Goal: Task Accomplishment & Management: Use online tool/utility

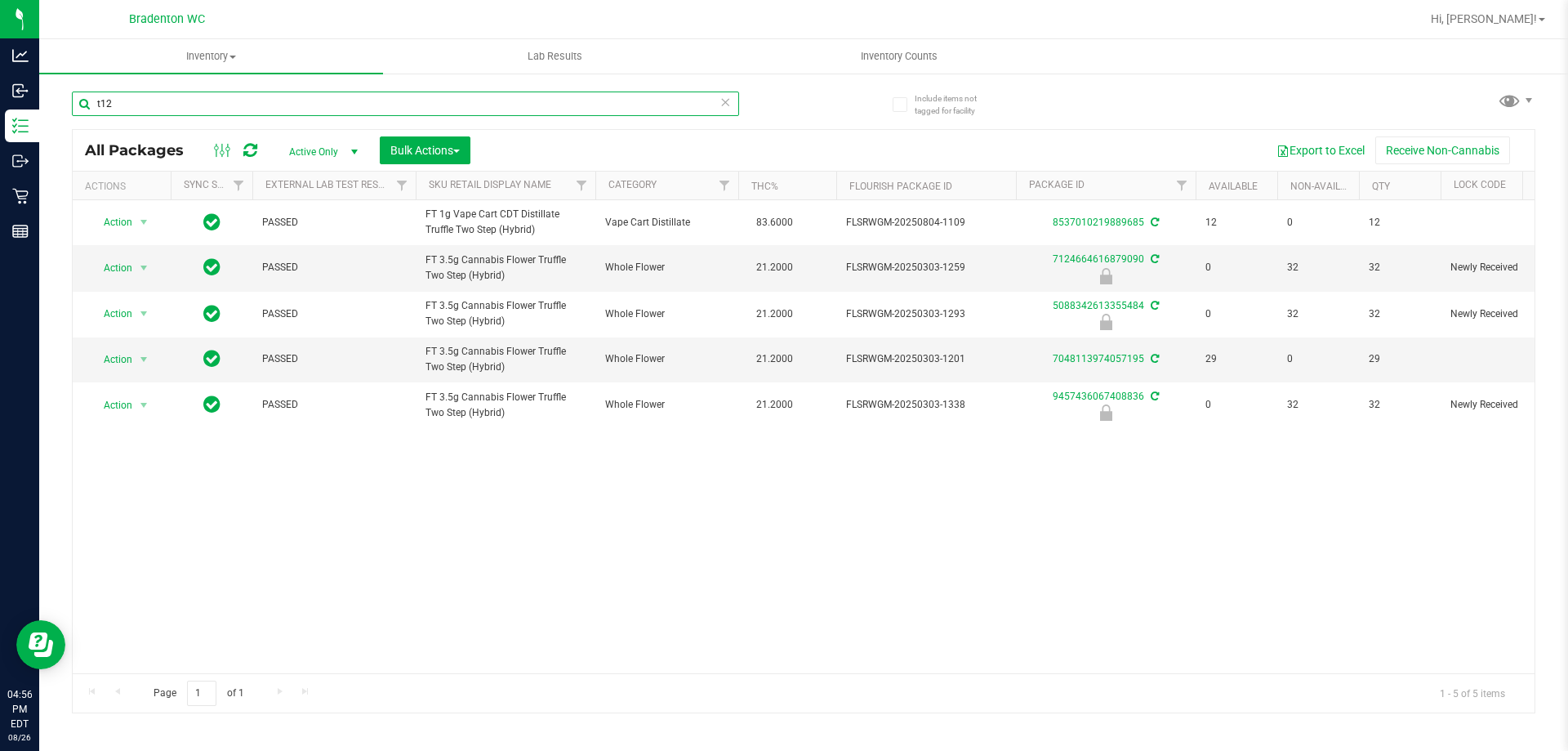
click at [130, 101] on input "t12" at bounding box center [405, 104] width 667 height 25
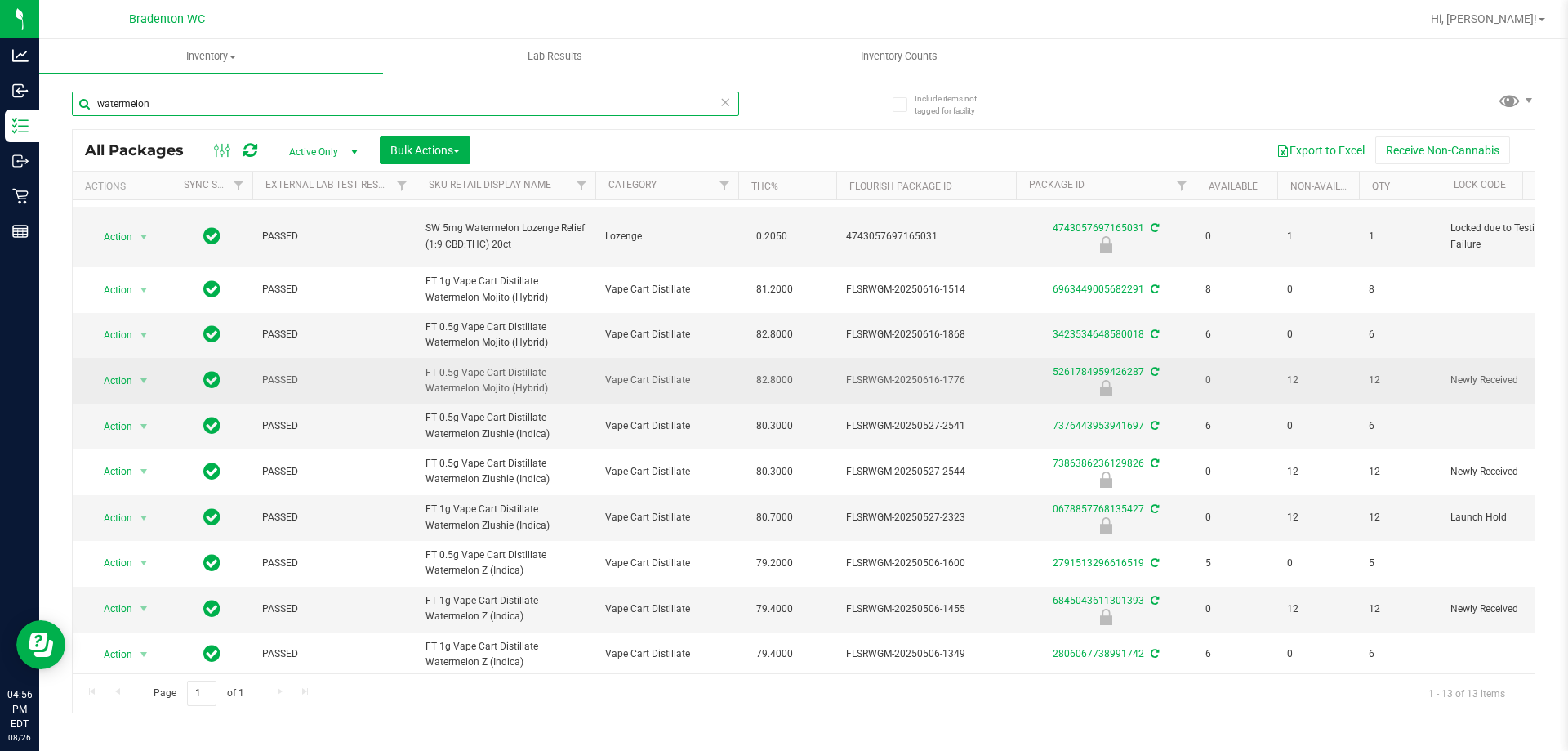
scroll to position [192, 0]
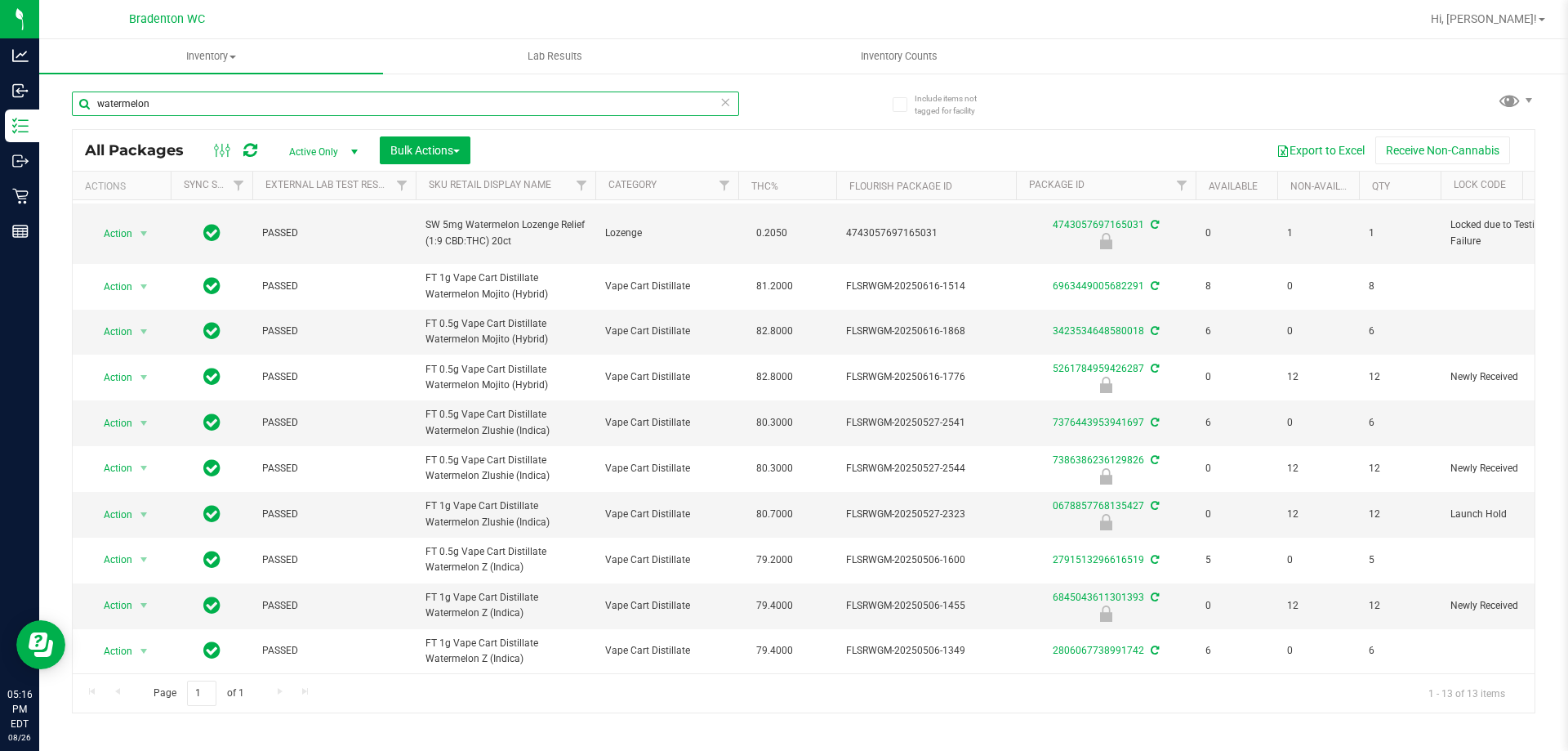
click at [238, 100] on input "watermelon" at bounding box center [405, 104] width 667 height 25
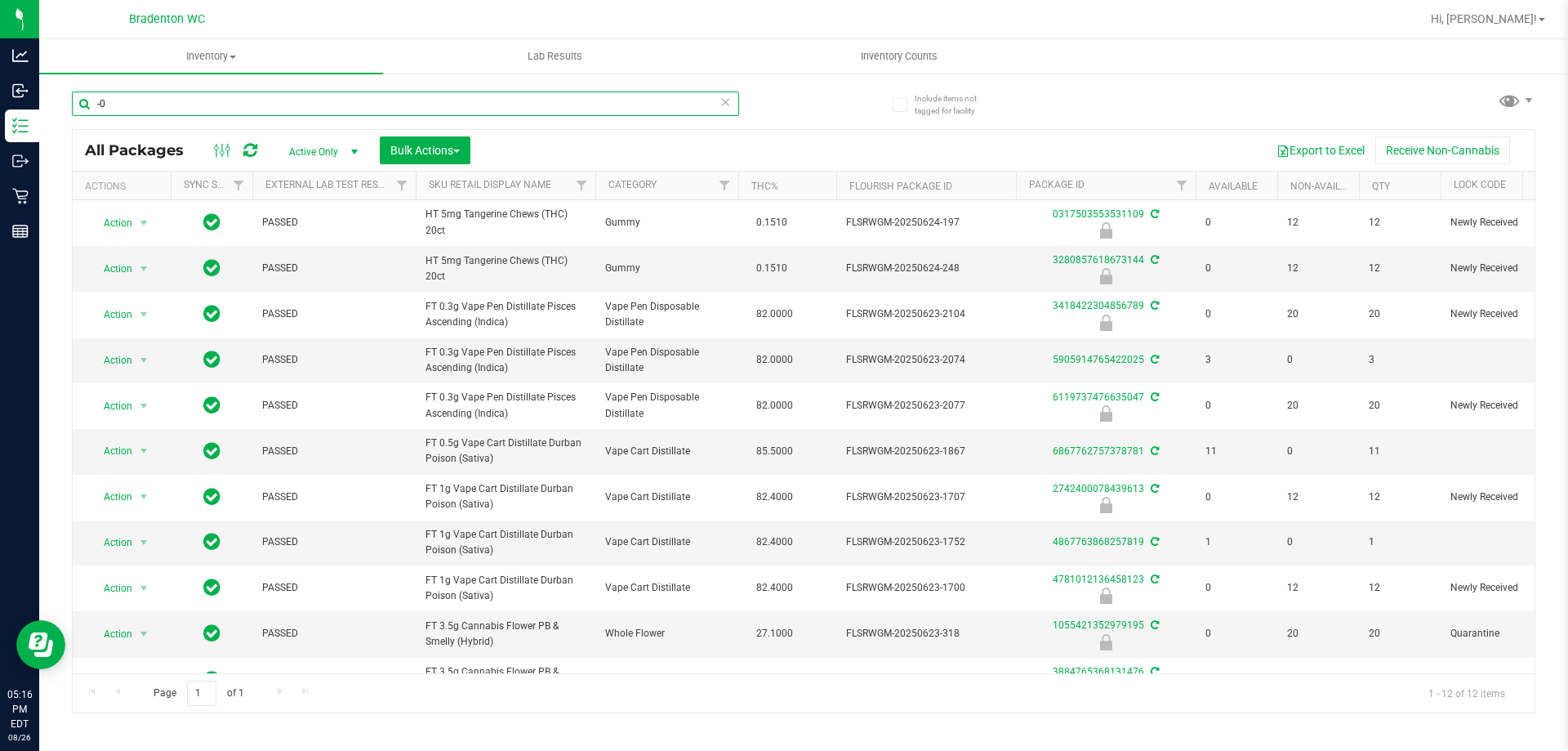
type input "-"
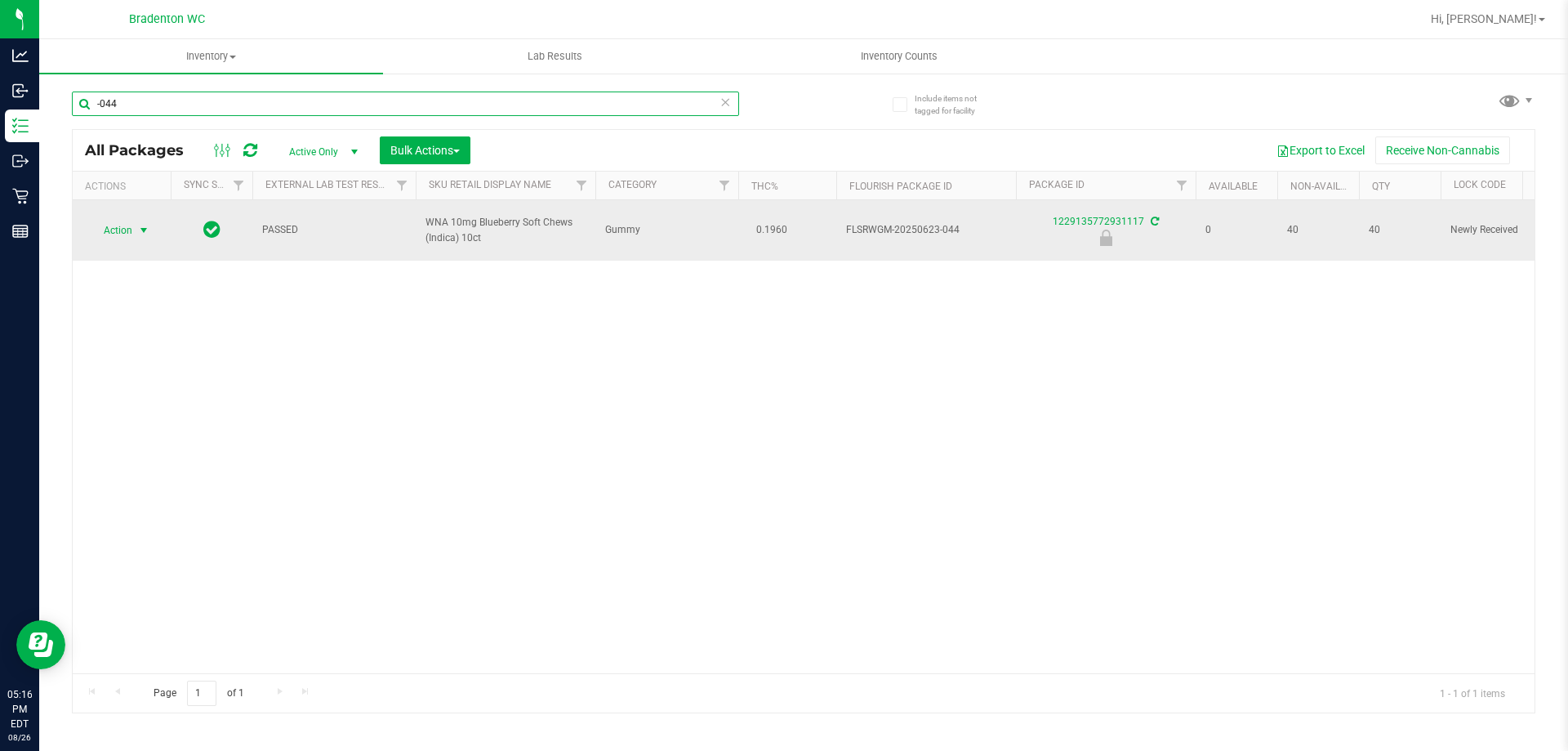
type input "-044"
click at [141, 228] on span "select" at bounding box center [144, 231] width 13 height 13
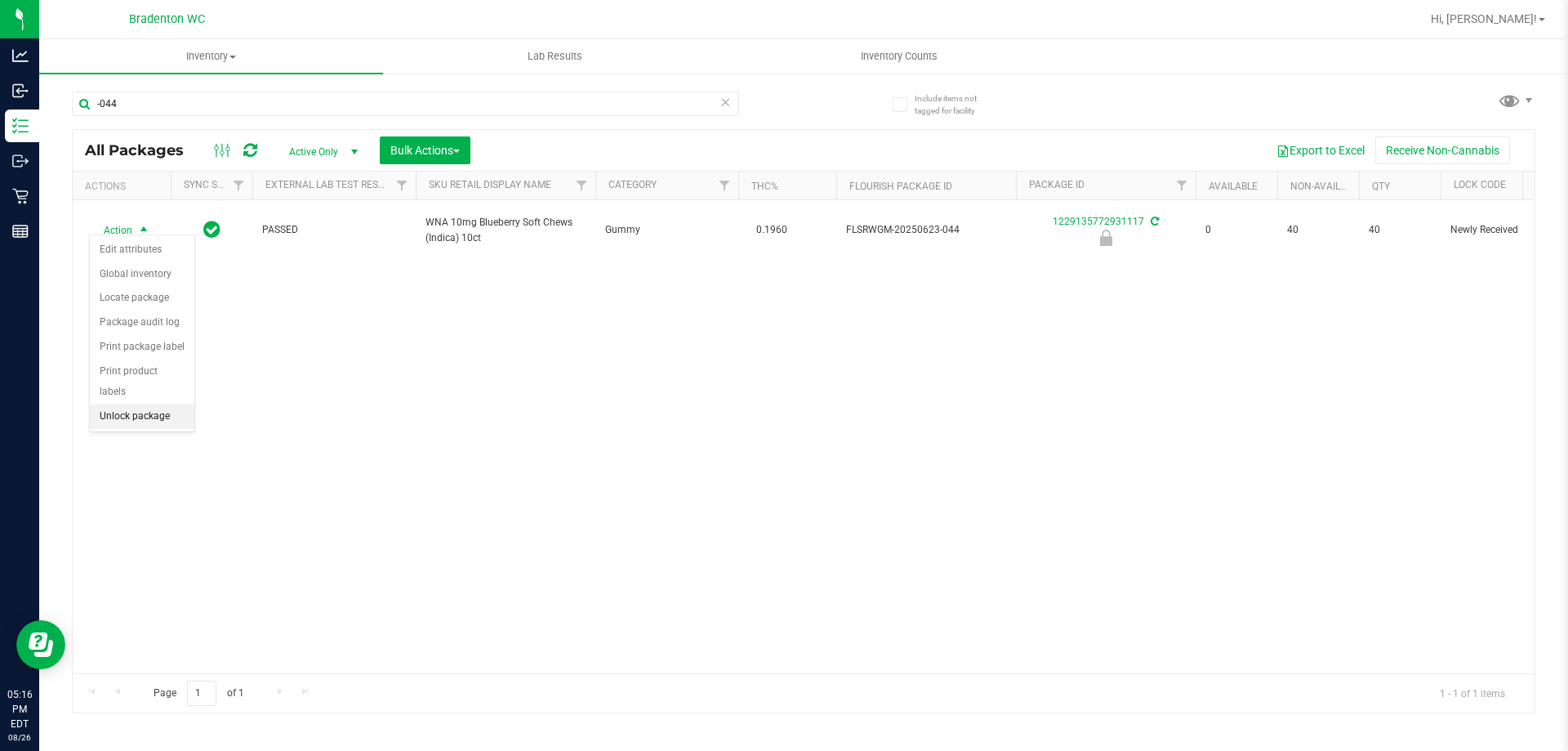
click at [131, 404] on li "Unlock package" at bounding box center [142, 417] width 104 height 25
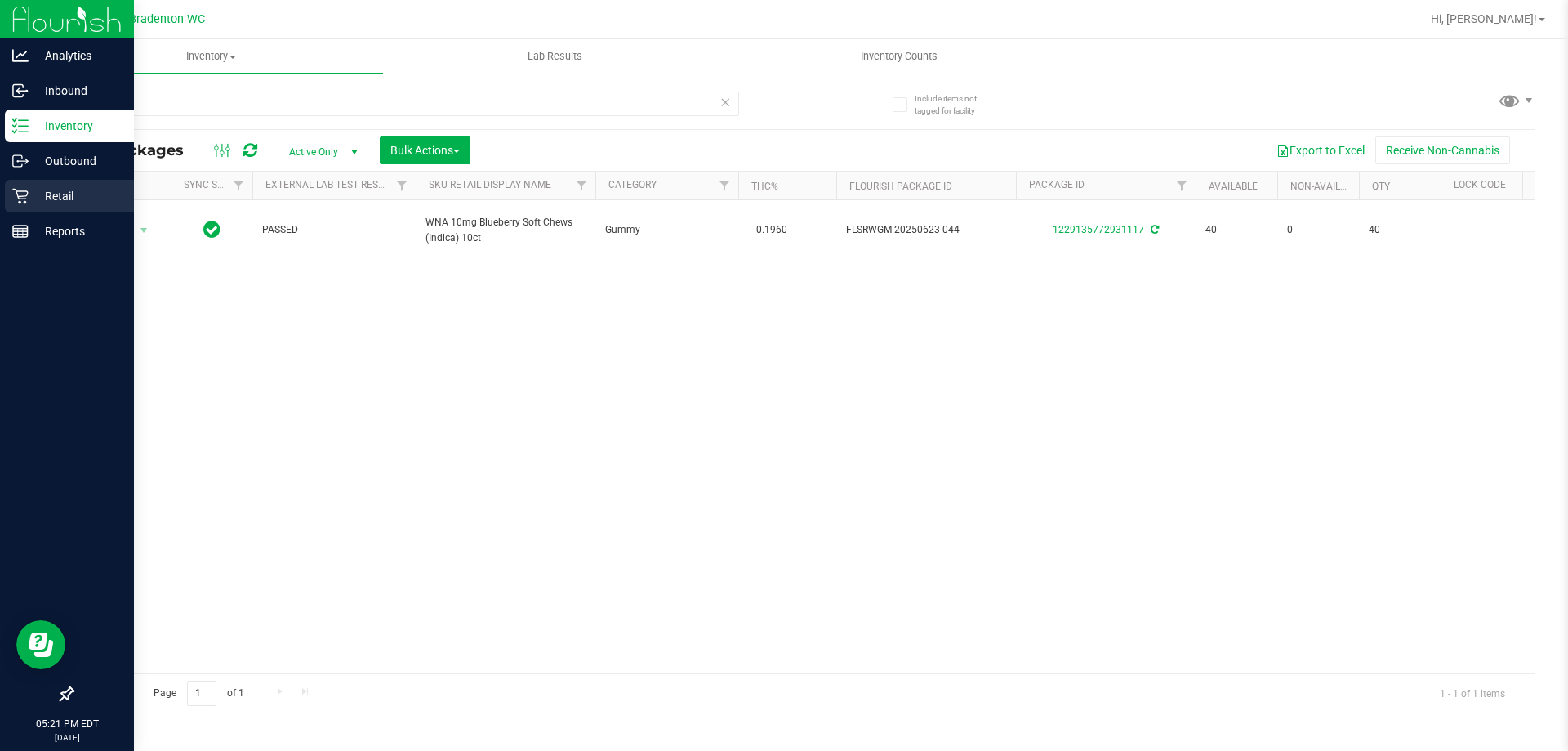
click at [12, 194] on div "Retail" at bounding box center [69, 196] width 129 height 33
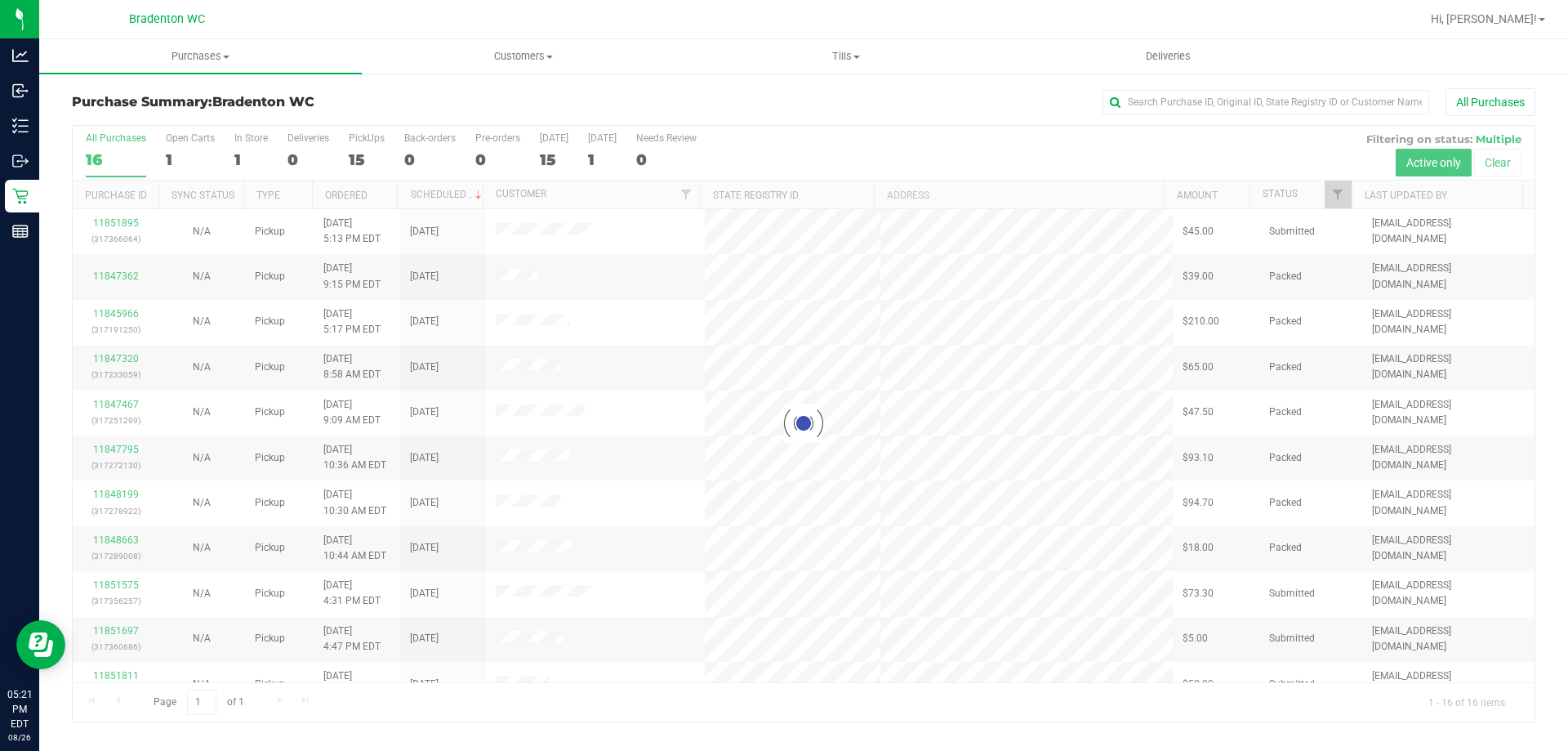
click at [1337, 198] on div at bounding box center [804, 423] width 1462 height 596
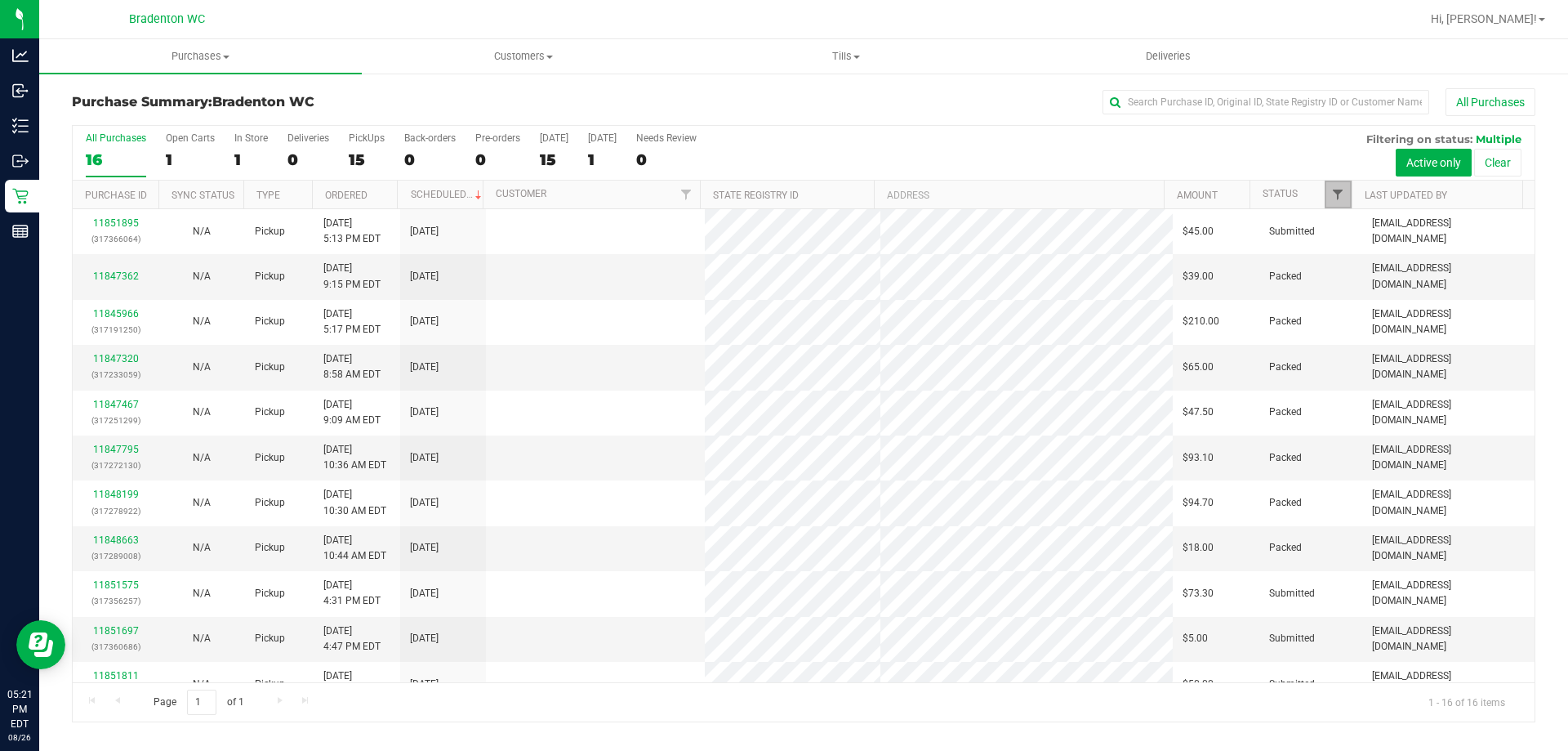
click at [1334, 191] on span "Filter" at bounding box center [1338, 194] width 13 height 13
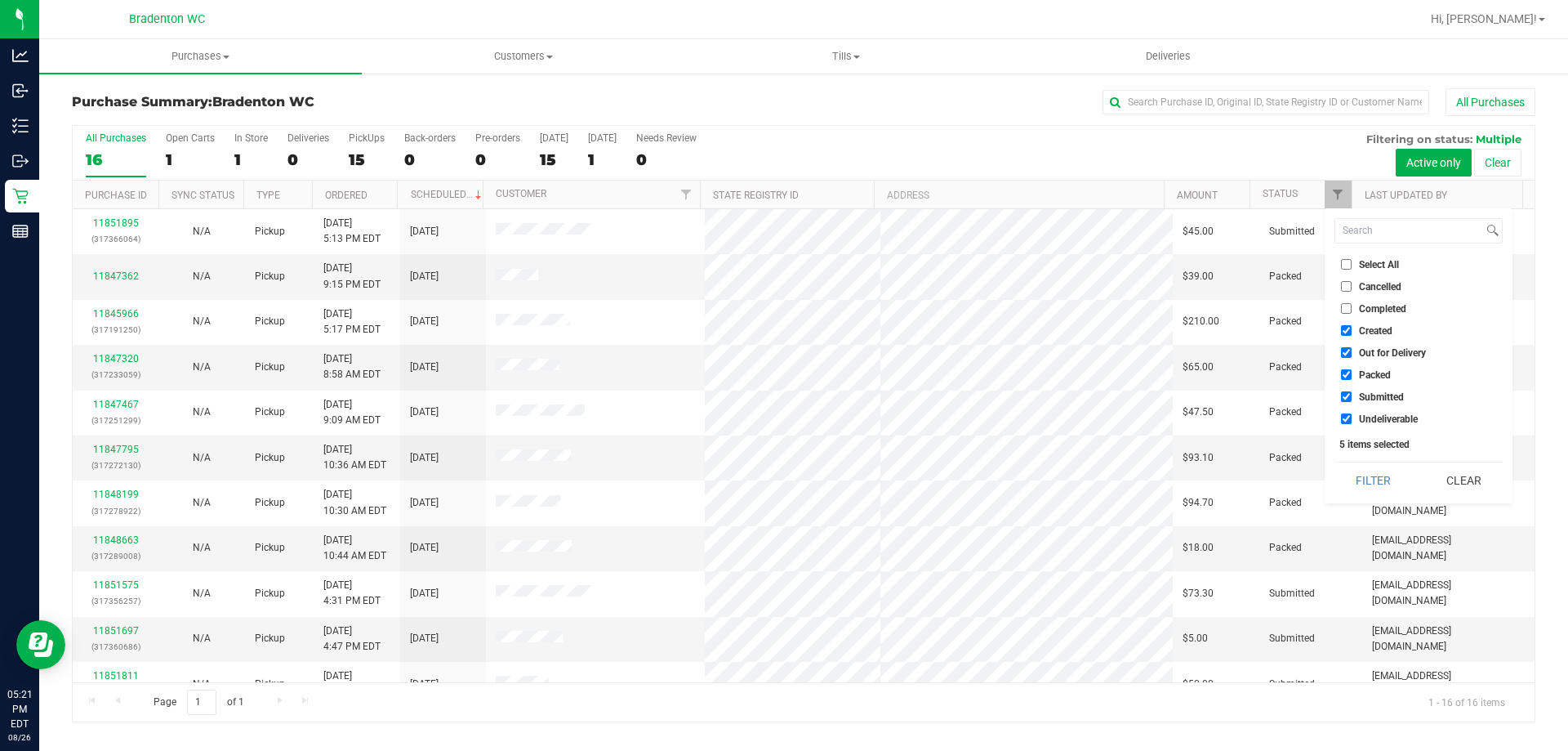
click at [1373, 379] on span "Packed" at bounding box center [1374, 375] width 32 height 10
click at [1351, 379] on input "Packed" at bounding box center [1346, 374] width 11 height 11
checkbox input "false"
click at [1369, 474] on button "Filter" at bounding box center [1374, 480] width 79 height 36
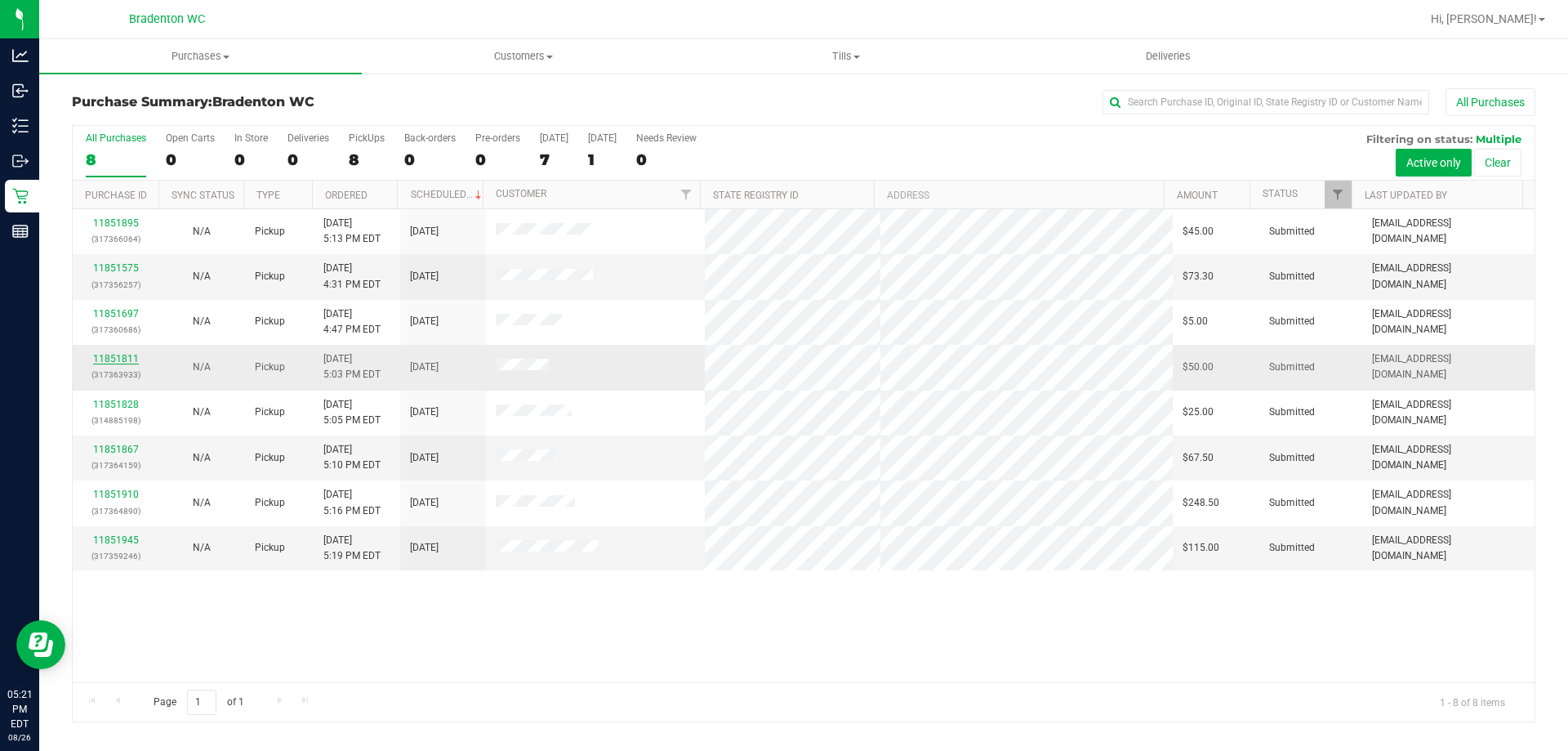
click at [130, 356] on link "11851811" at bounding box center [116, 359] width 45 height 12
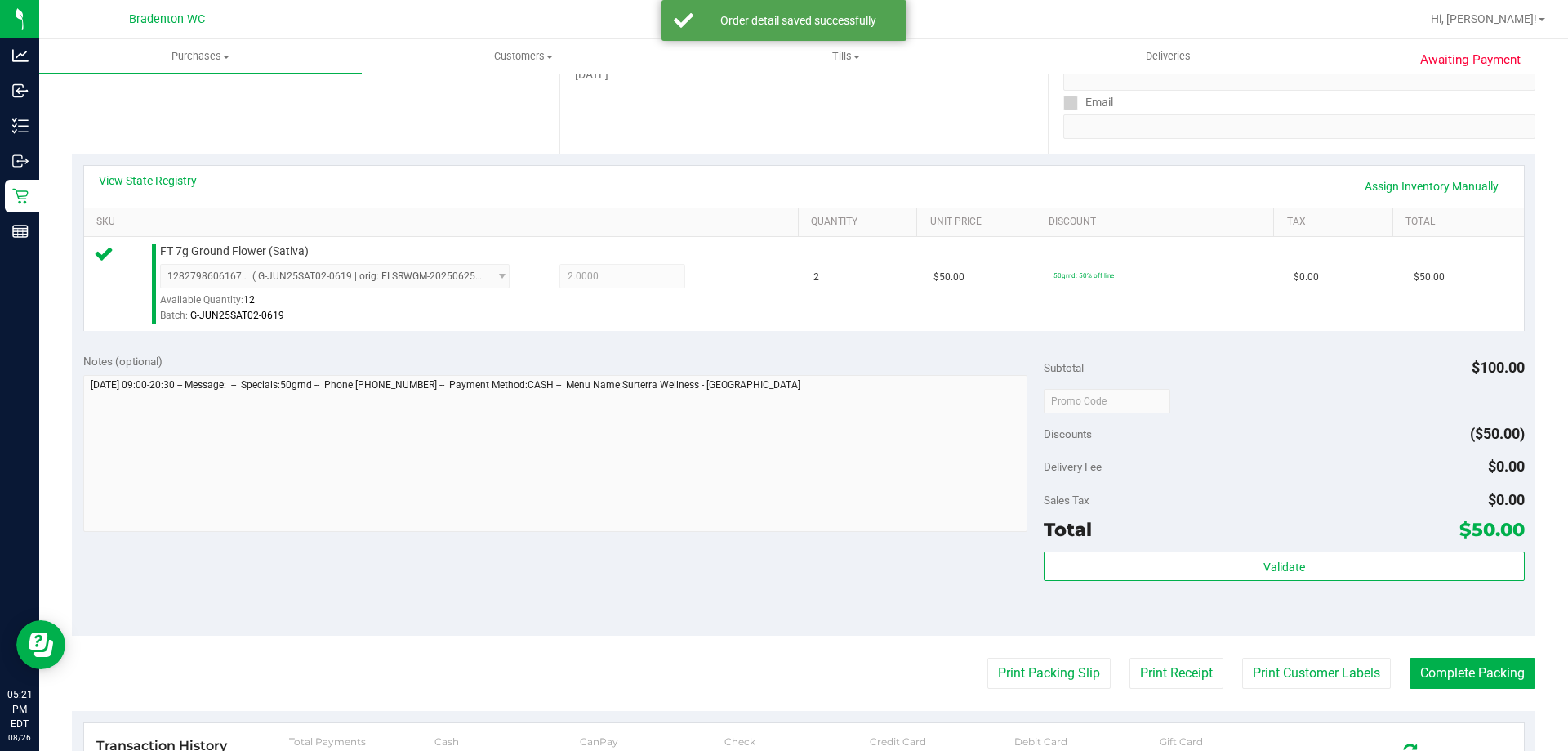
scroll to position [313, 0]
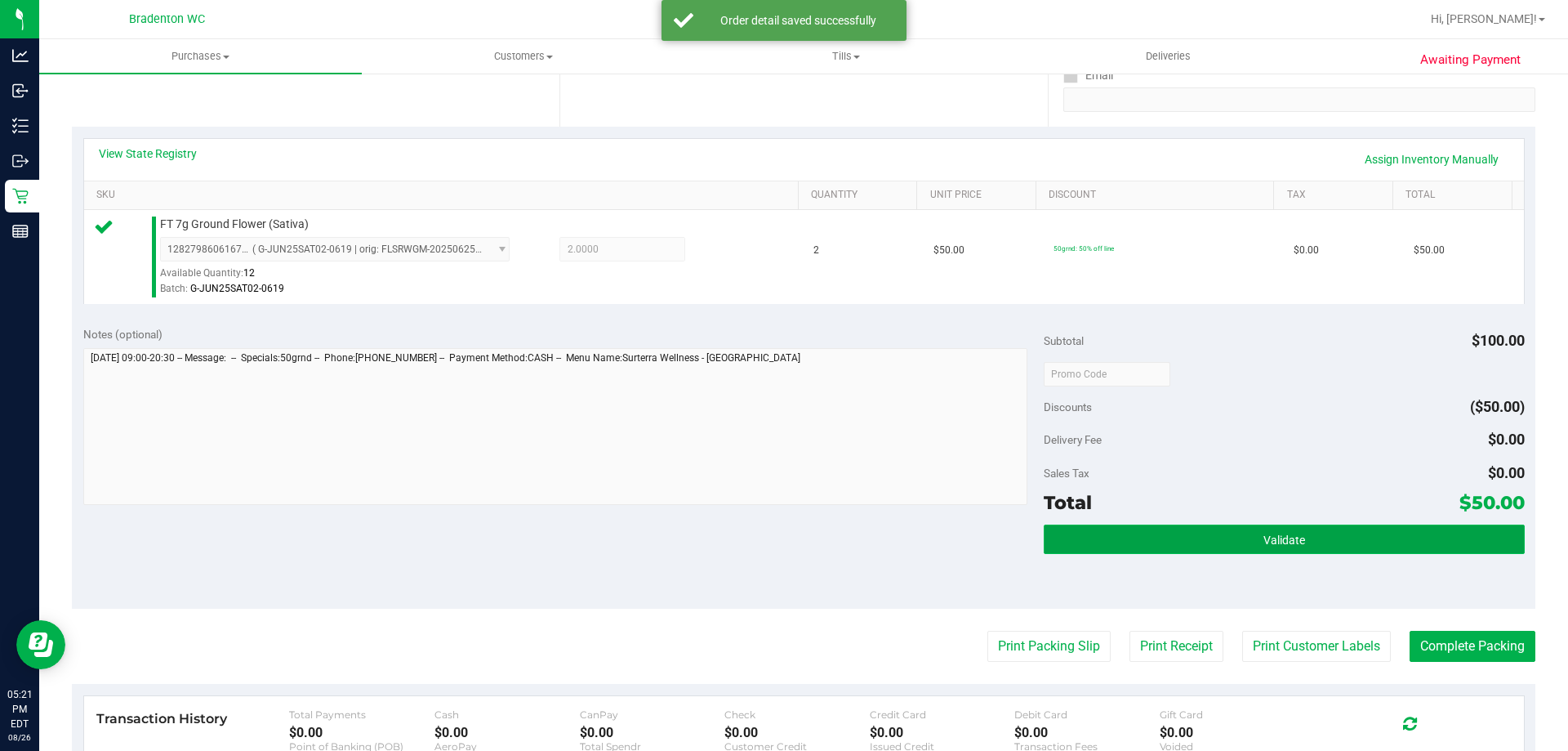
click at [1183, 550] on button "Validate" at bounding box center [1284, 539] width 480 height 30
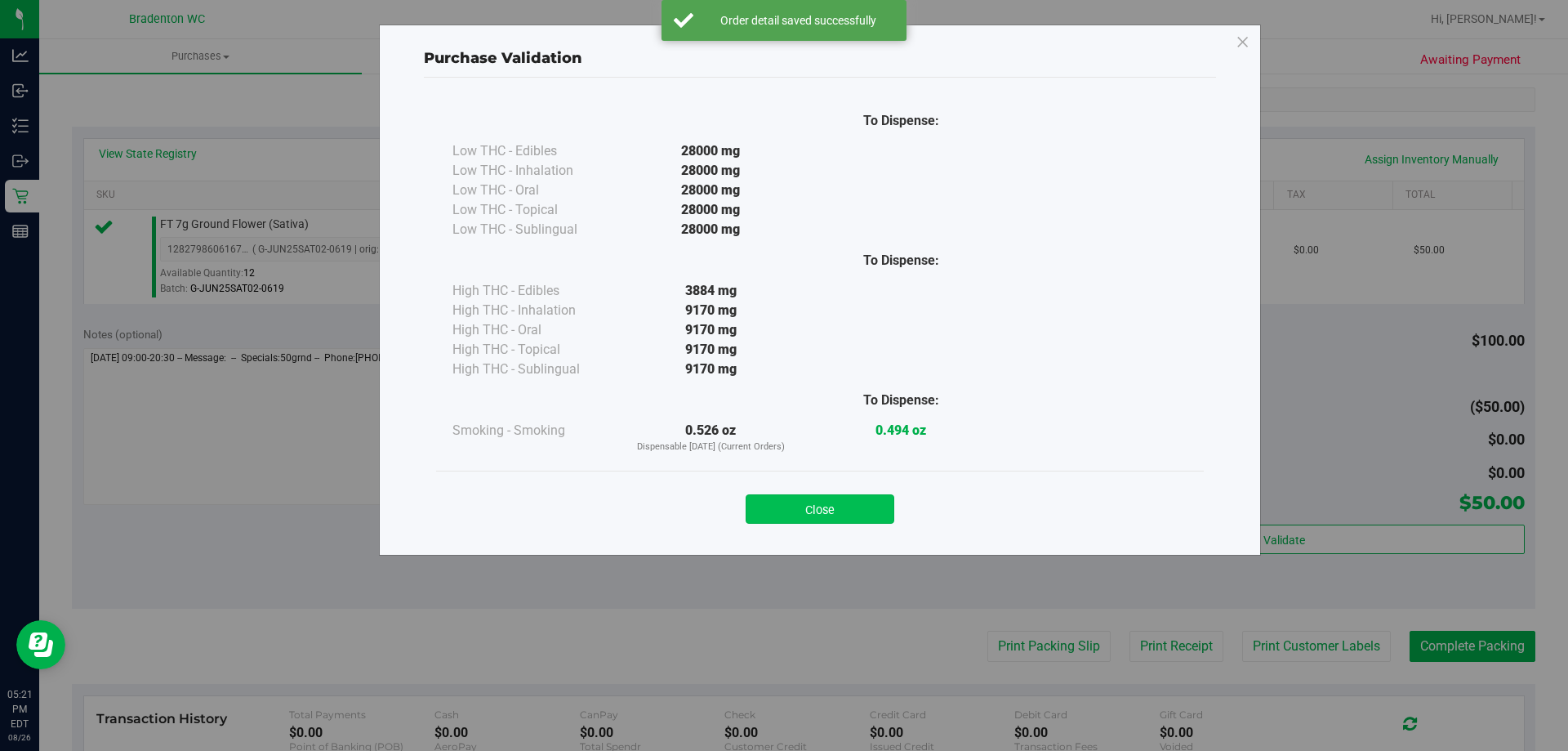
click at [854, 513] on button "Close" at bounding box center [820, 509] width 149 height 30
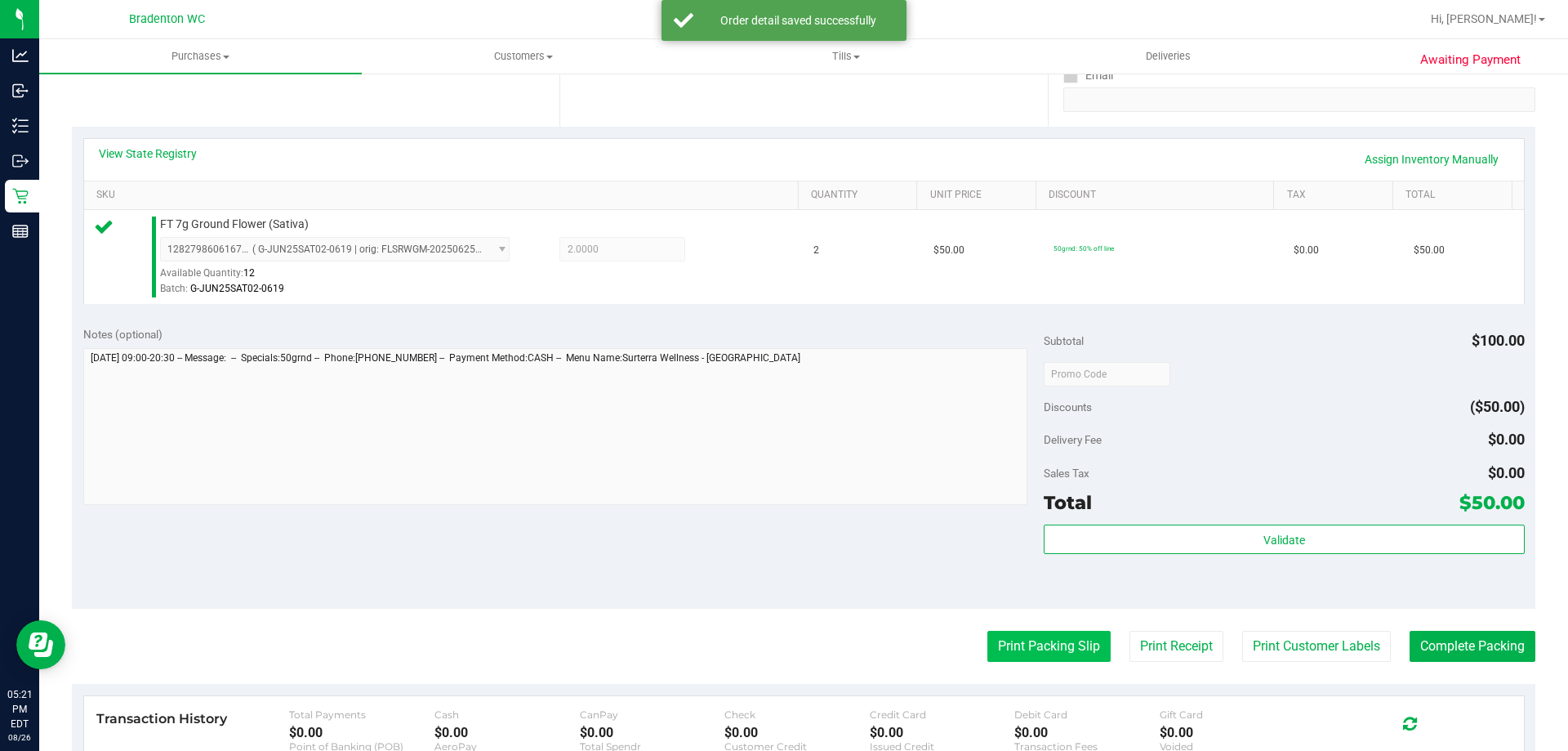
click at [1031, 651] on button "Print Packing Slip" at bounding box center [1049, 646] width 123 height 31
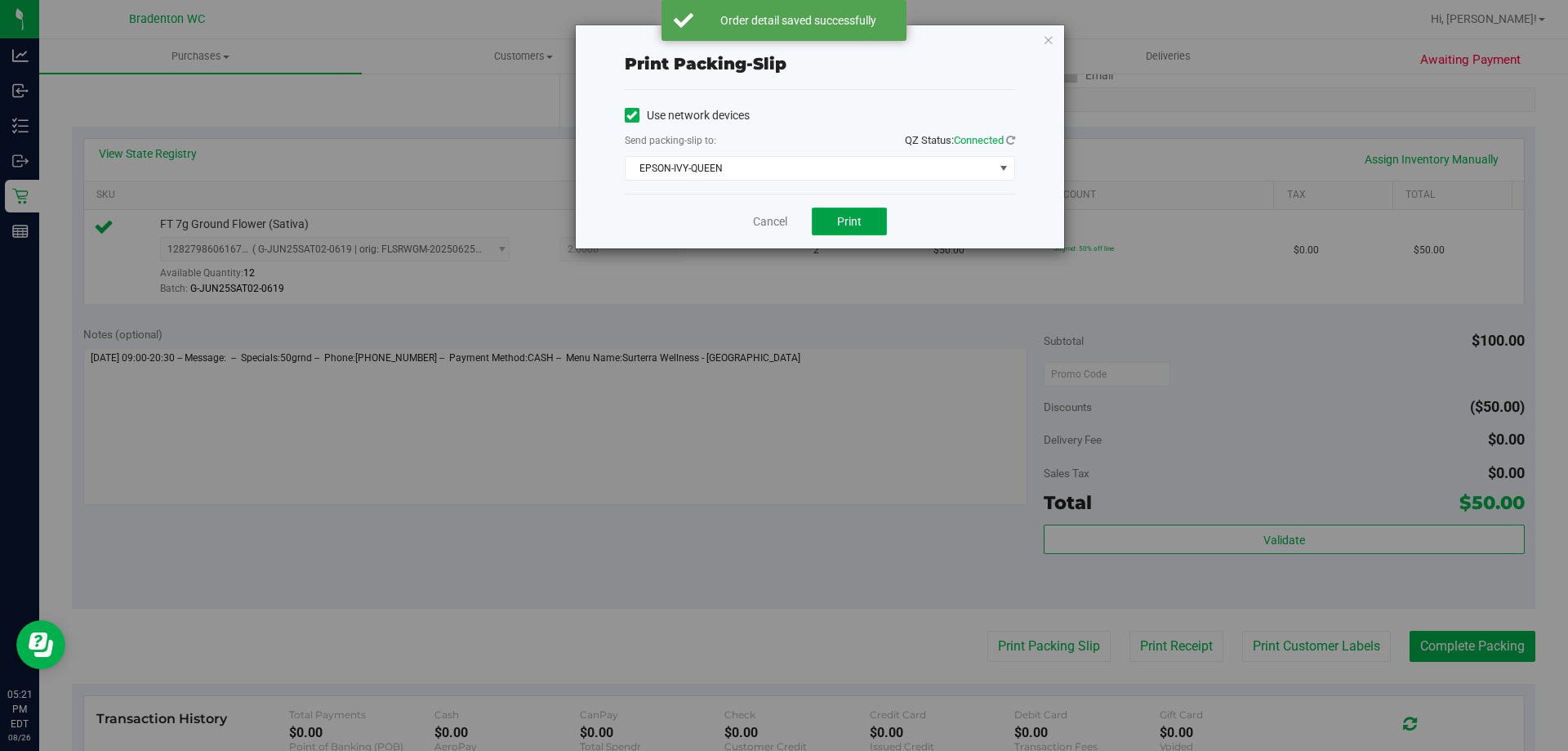
click at [858, 225] on span "Print" at bounding box center [849, 222] width 25 height 13
click at [762, 218] on link "Cancel" at bounding box center [762, 222] width 34 height 17
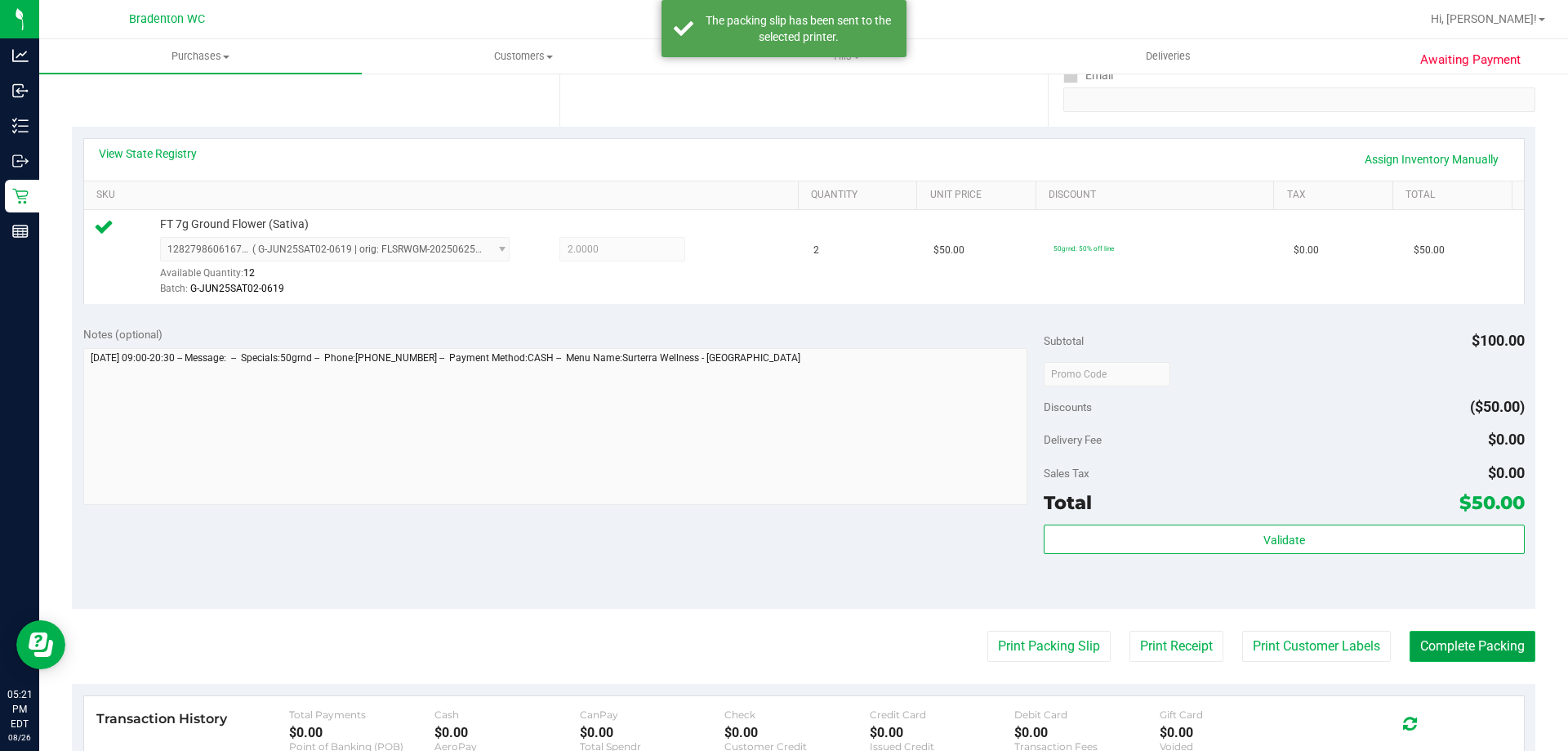
click at [1465, 655] on button "Complete Packing" at bounding box center [1473, 646] width 126 height 31
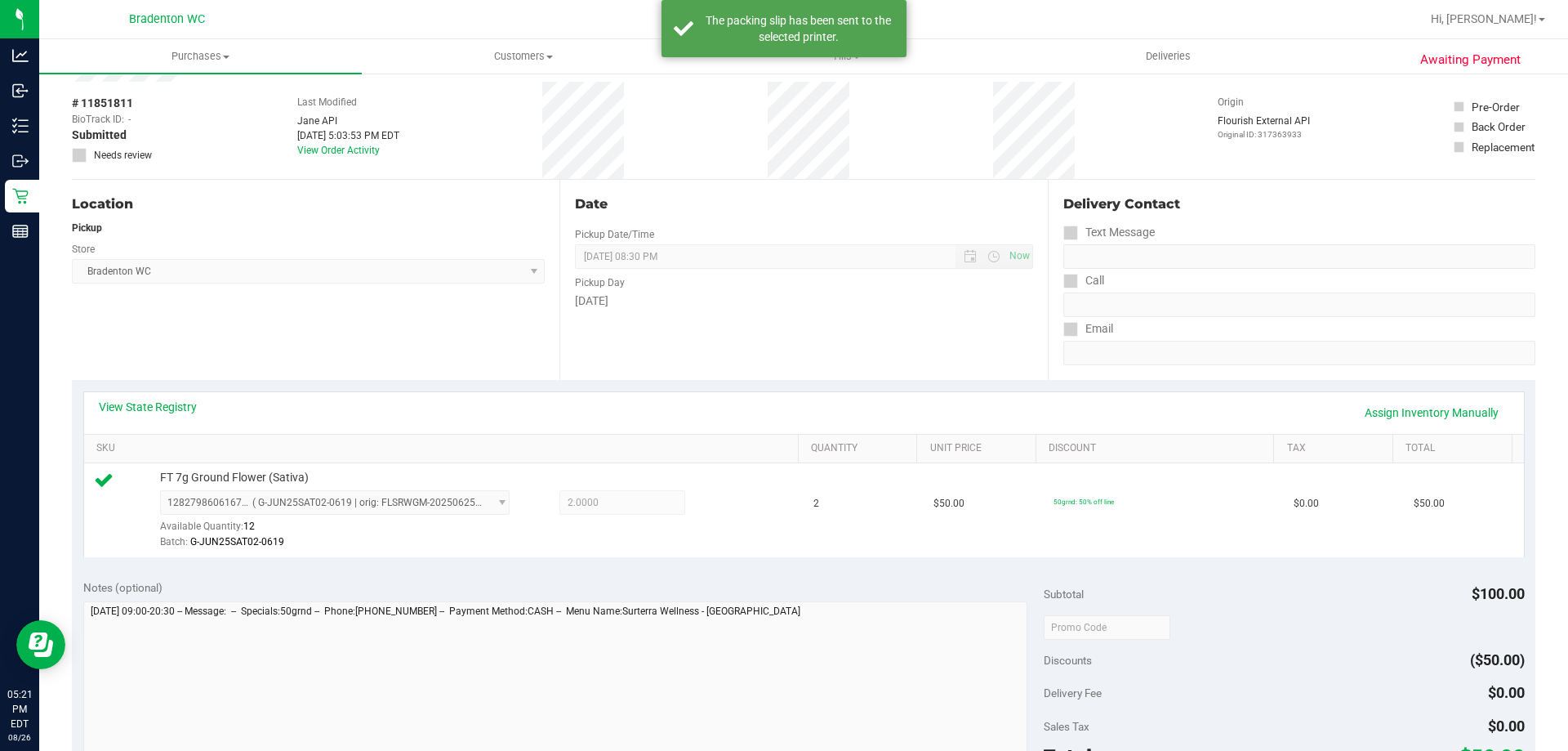
scroll to position [0, 0]
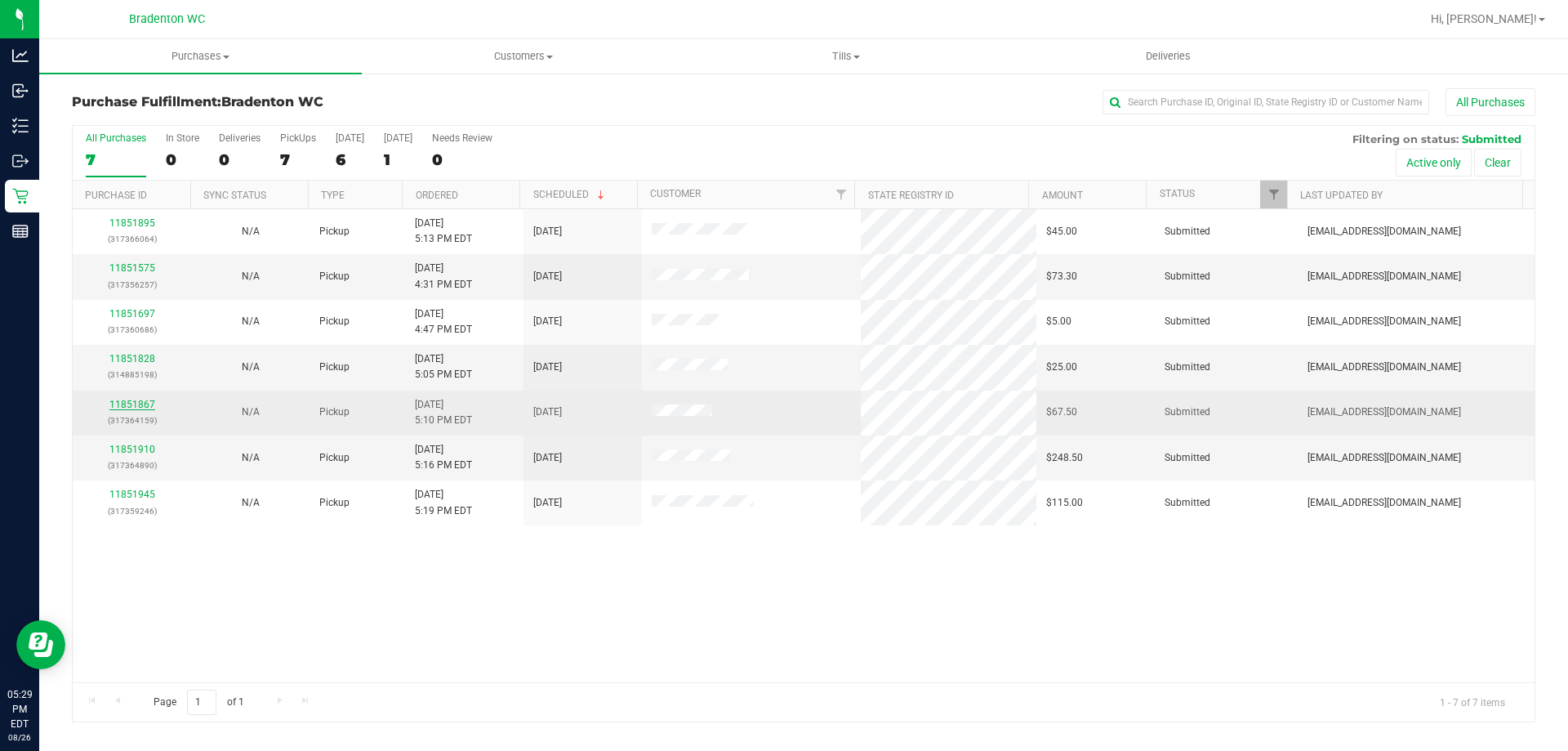
click at [139, 409] on link "11851867" at bounding box center [131, 404] width 45 height 12
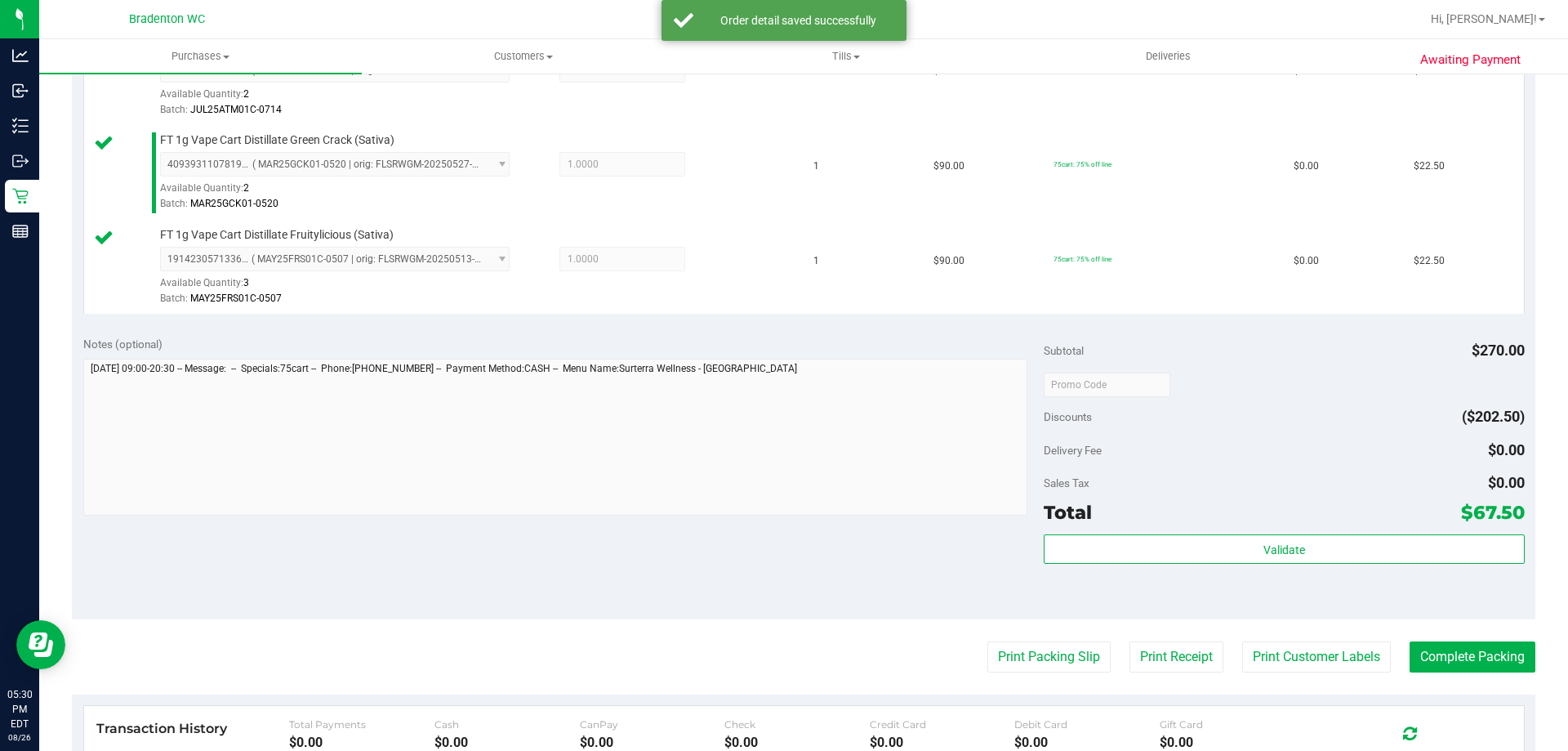
scroll to position [498, 0]
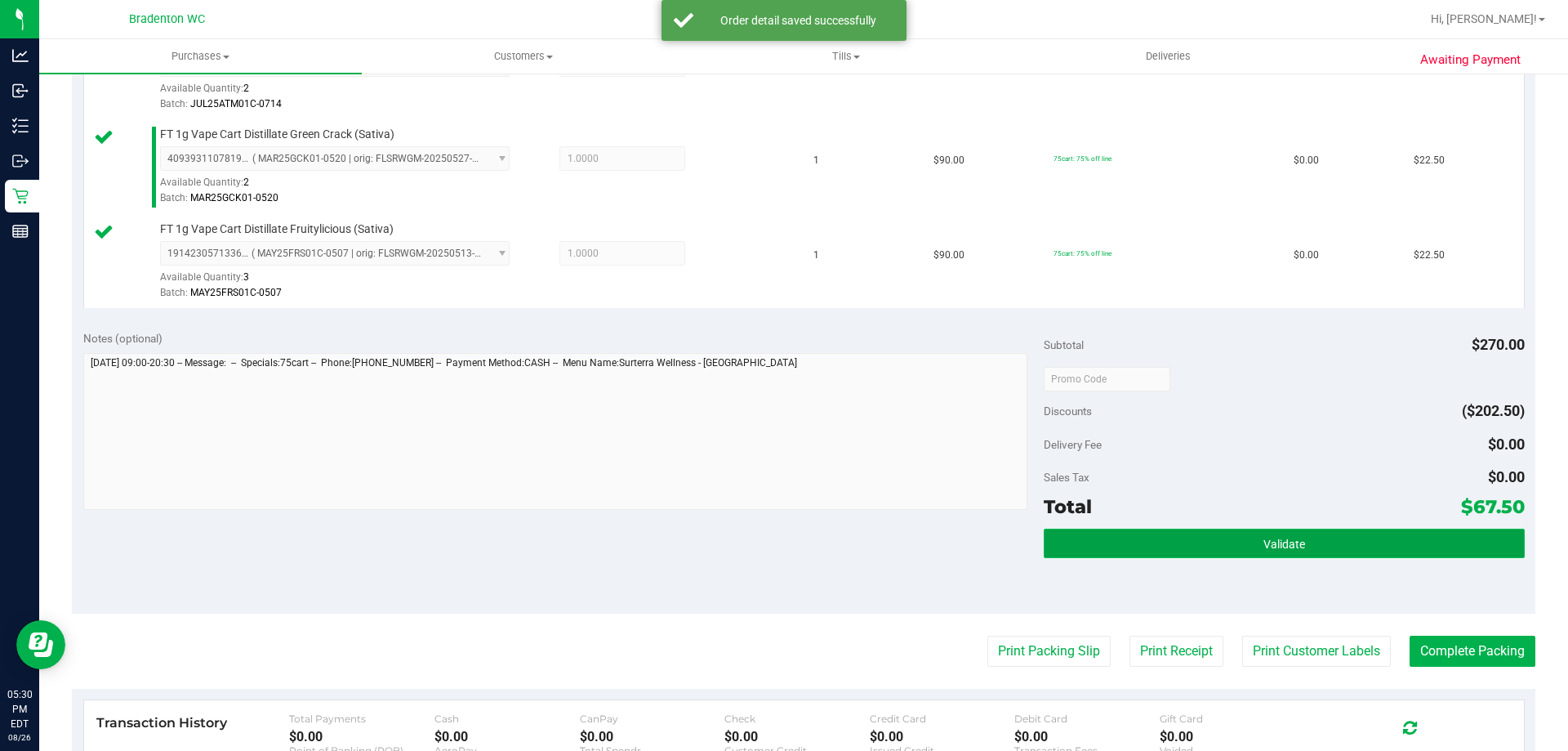
click at [1131, 540] on button "Validate" at bounding box center [1284, 543] width 480 height 30
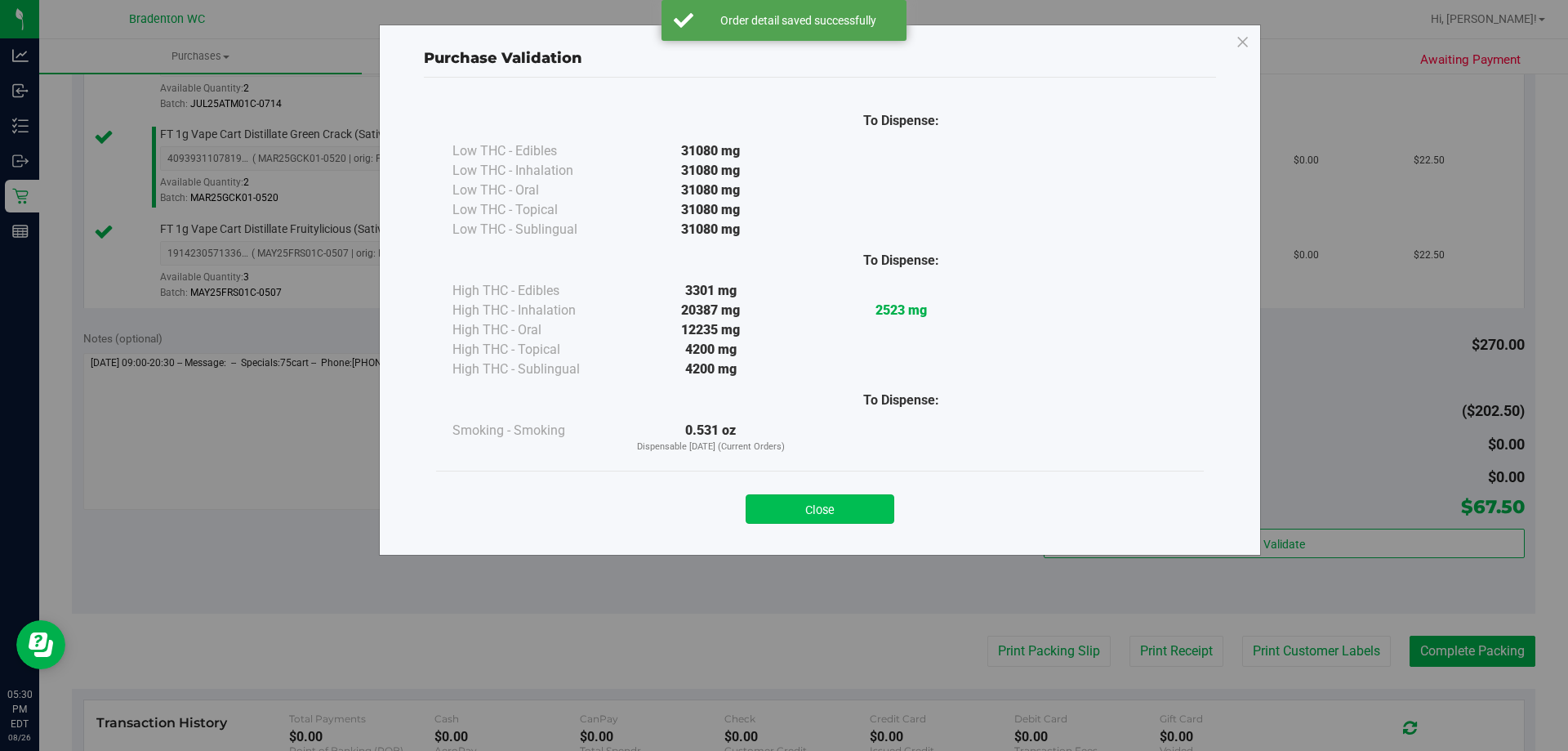
click at [872, 499] on button "Close" at bounding box center [820, 509] width 149 height 30
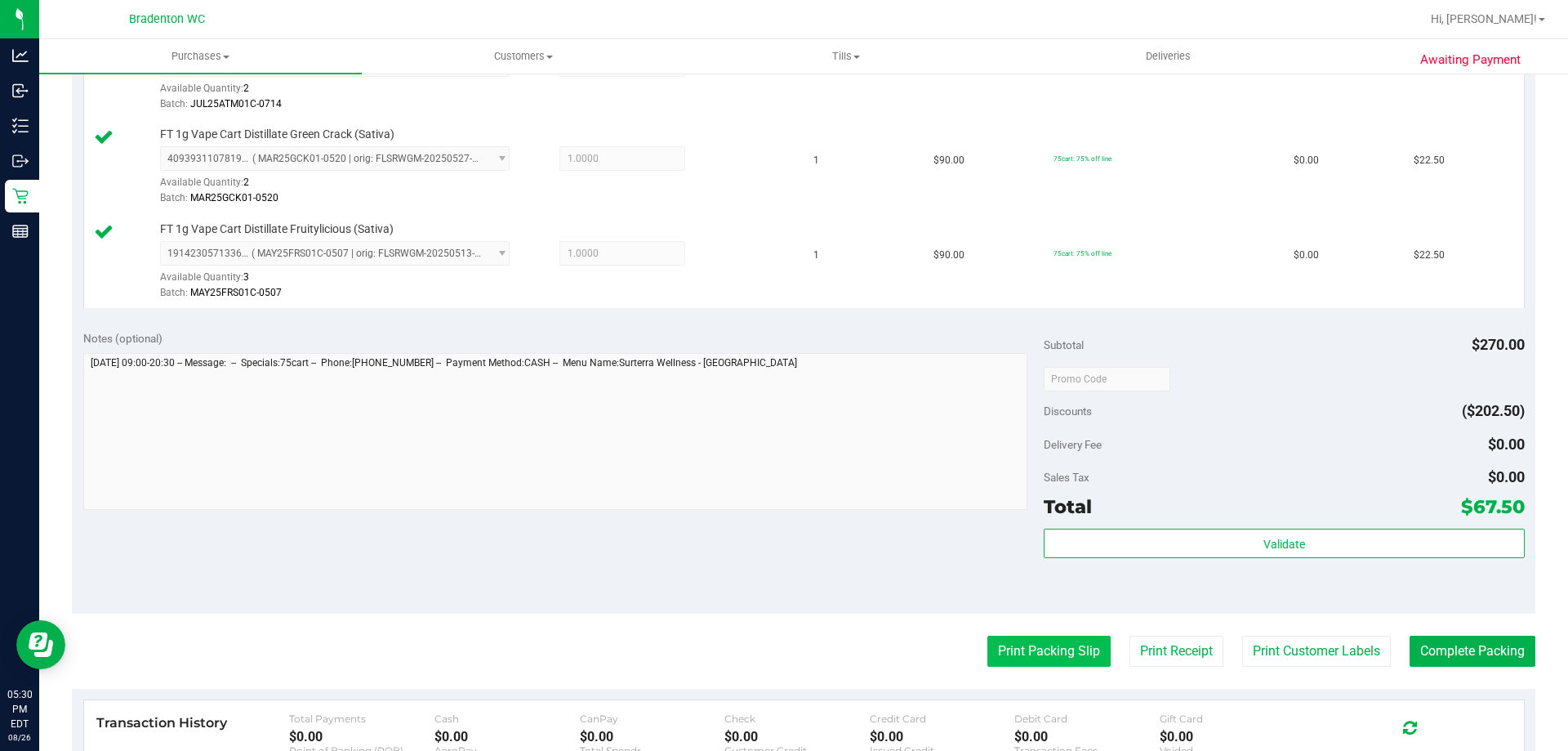
click at [1002, 658] on button "Print Packing Slip" at bounding box center [1049, 651] width 123 height 31
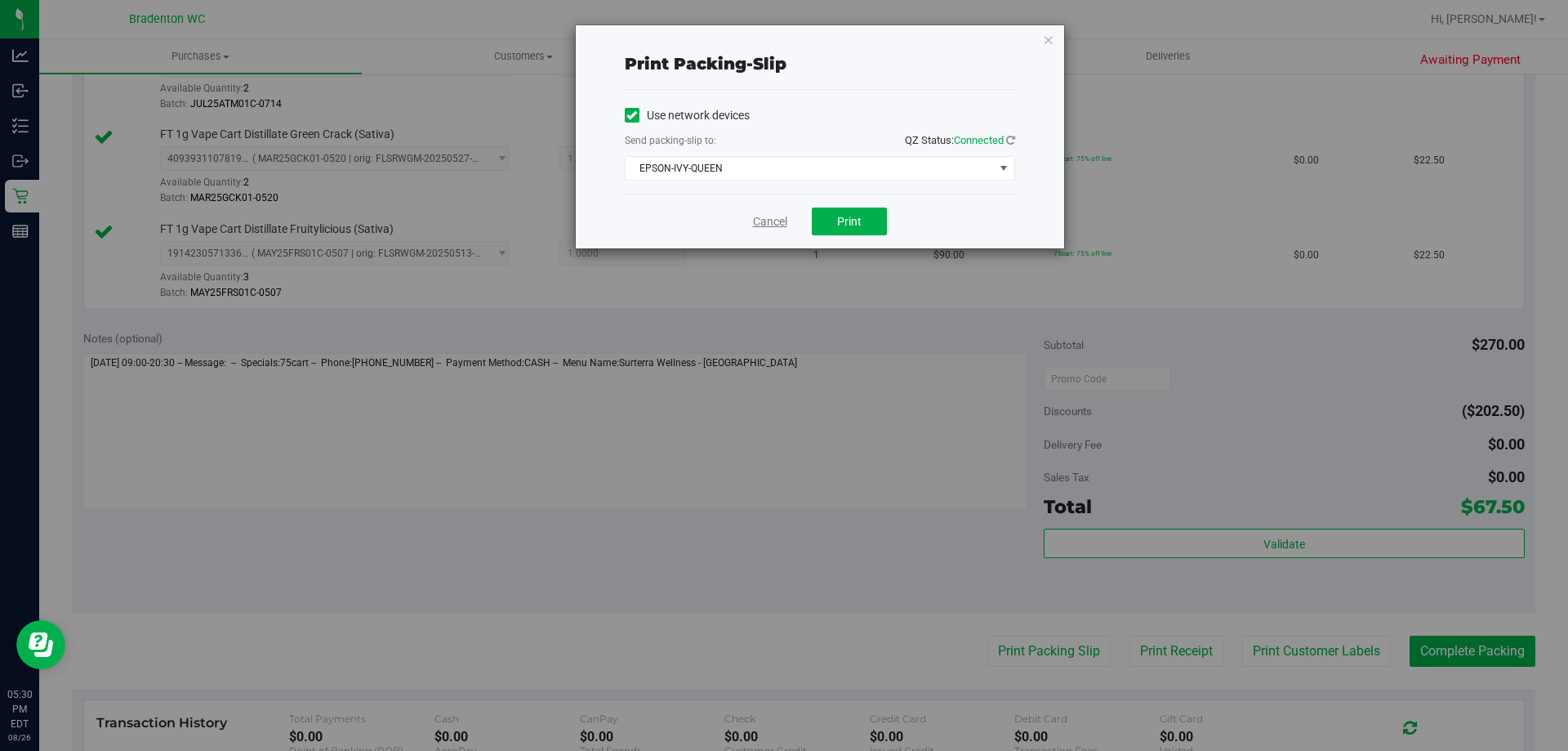
click at [769, 220] on link "Cancel" at bounding box center [770, 222] width 34 height 17
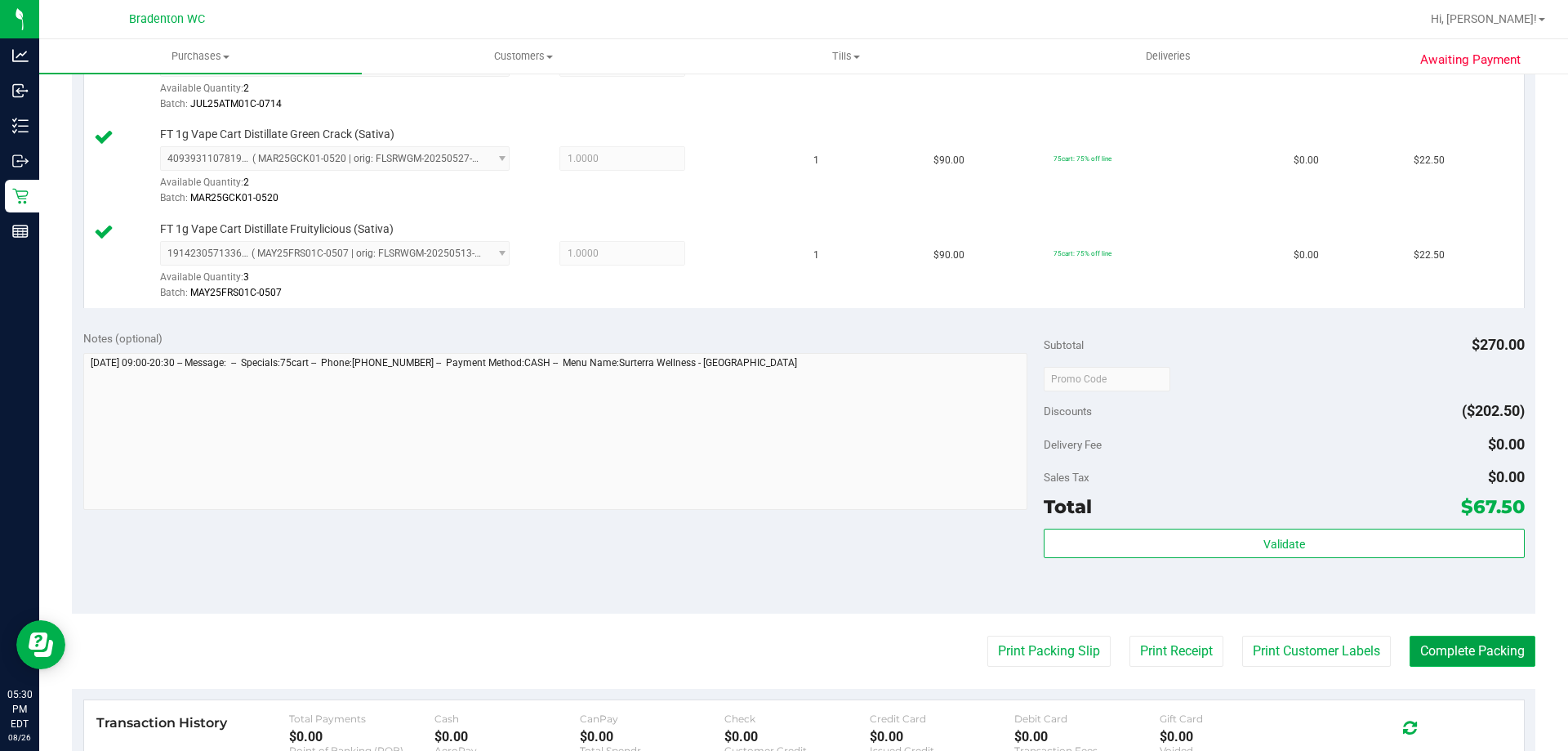
click at [1447, 653] on button "Complete Packing" at bounding box center [1473, 651] width 126 height 31
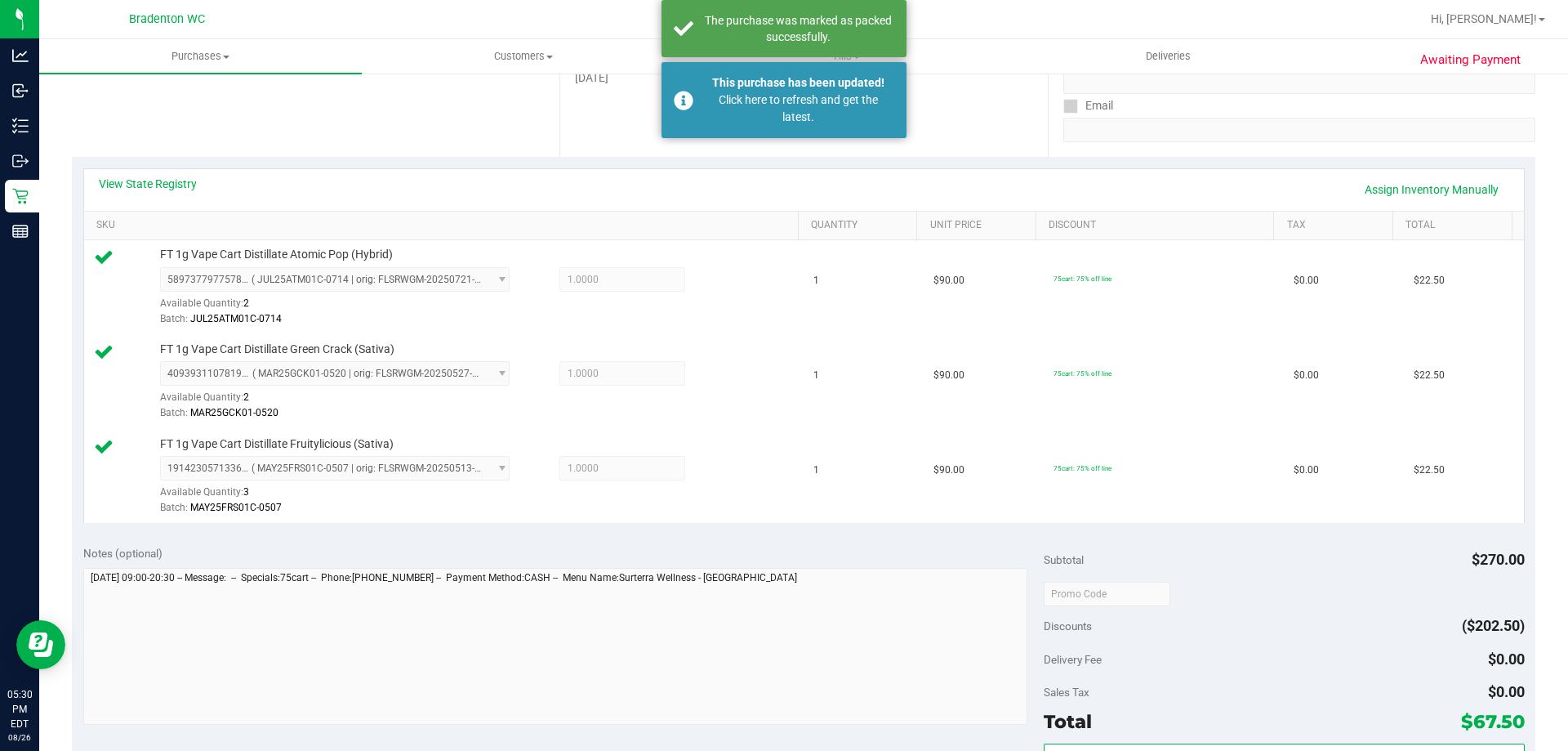
scroll to position [0, 0]
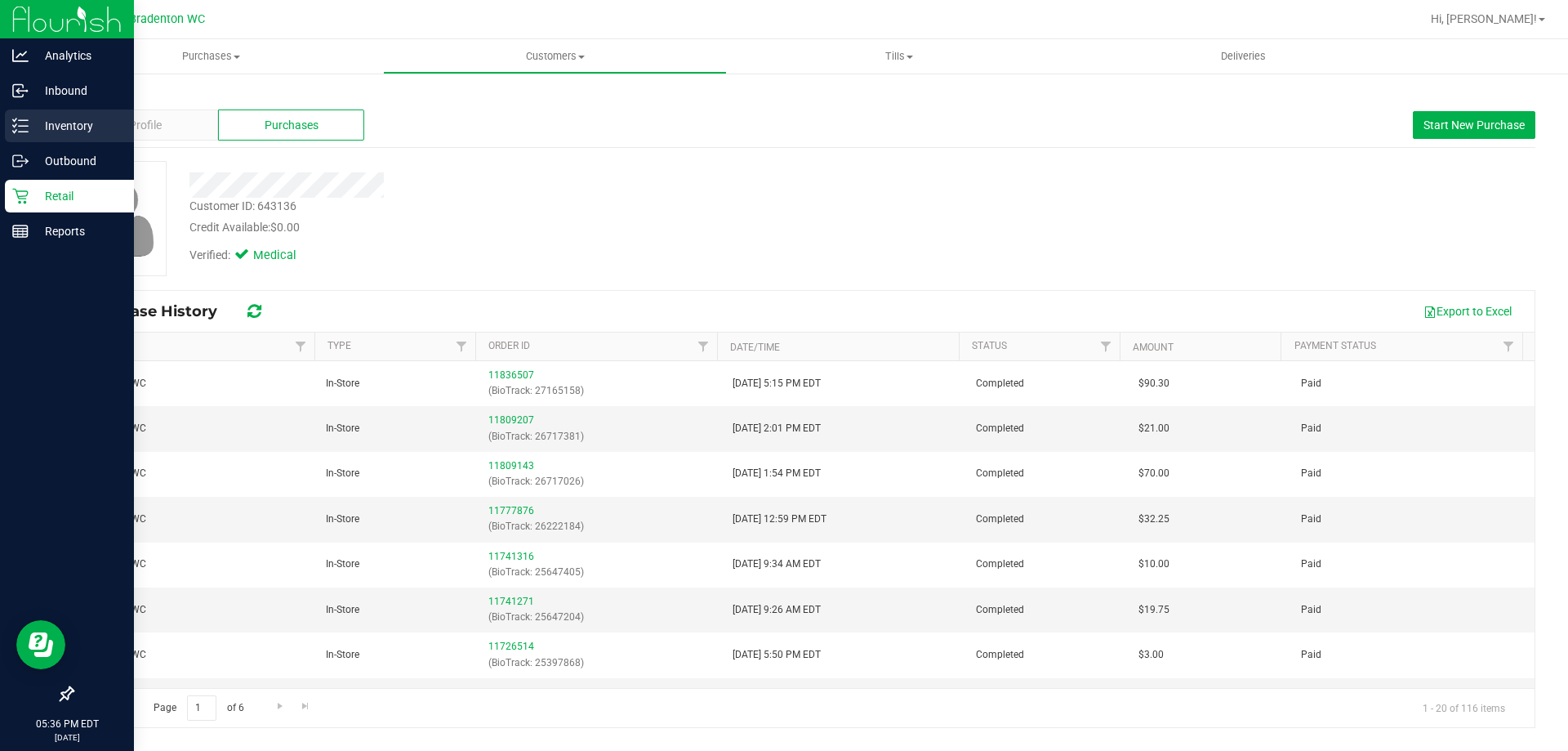
click at [84, 122] on p "Inventory" at bounding box center [78, 126] width 98 height 20
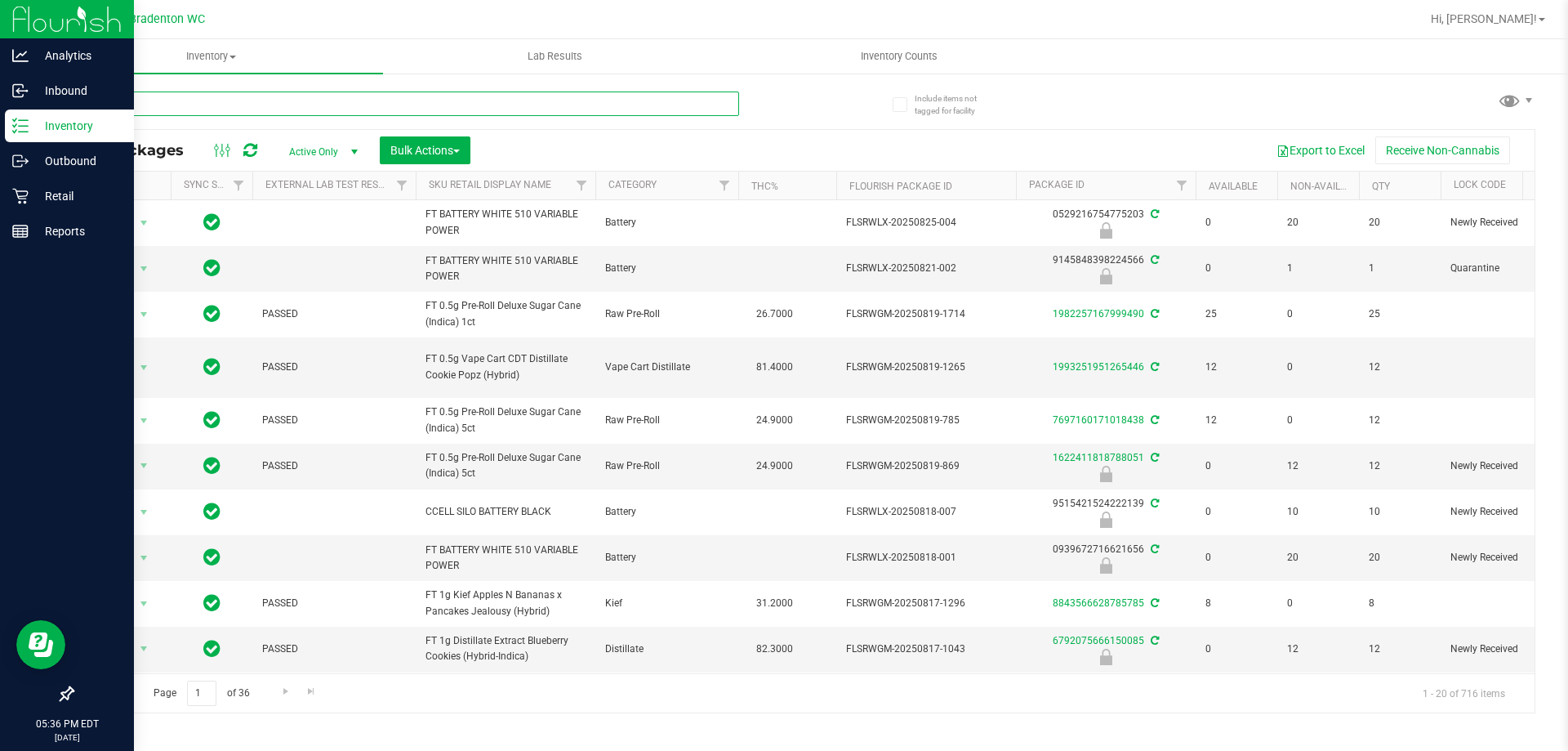
click at [384, 114] on input "text" at bounding box center [405, 104] width 667 height 25
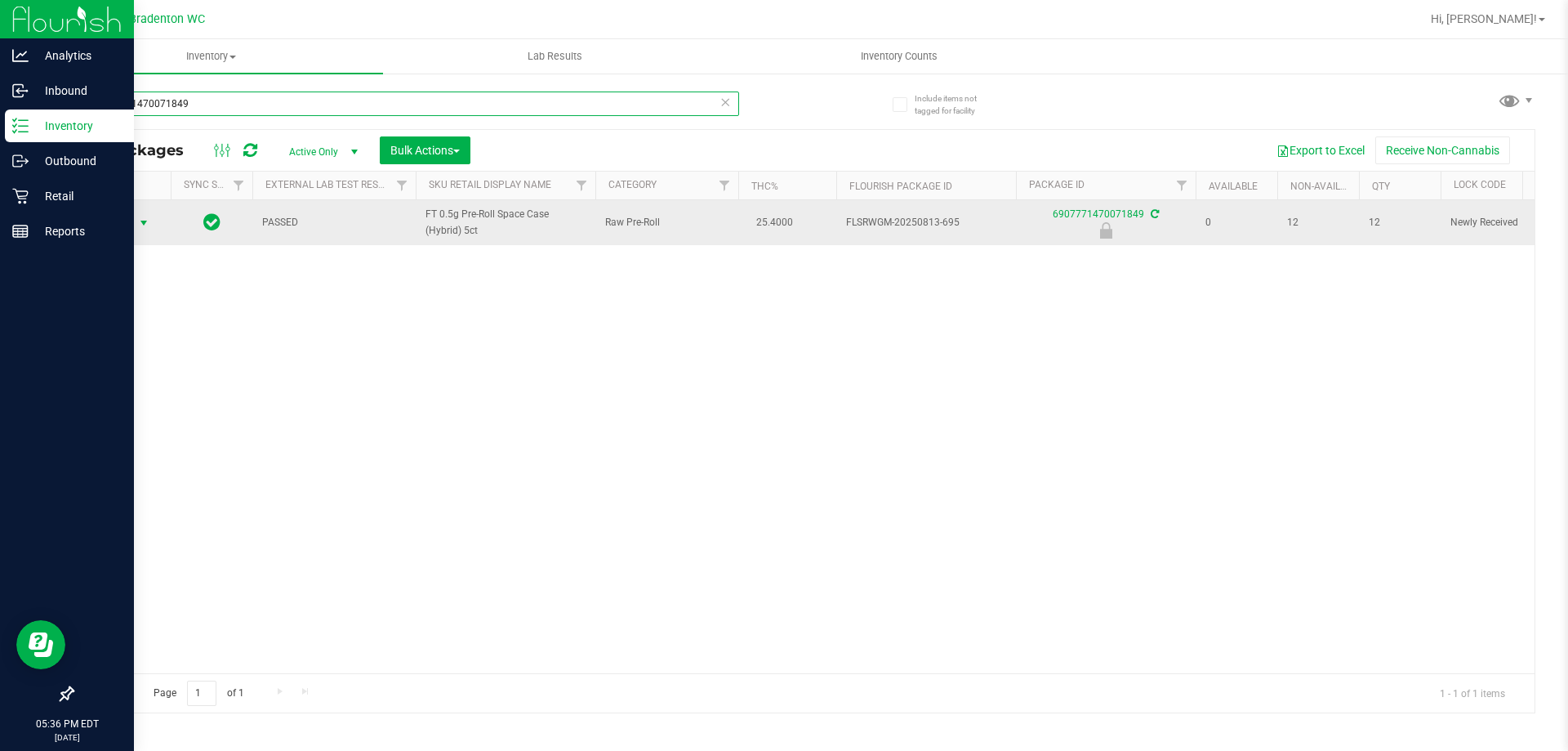
type input "6907771470071849"
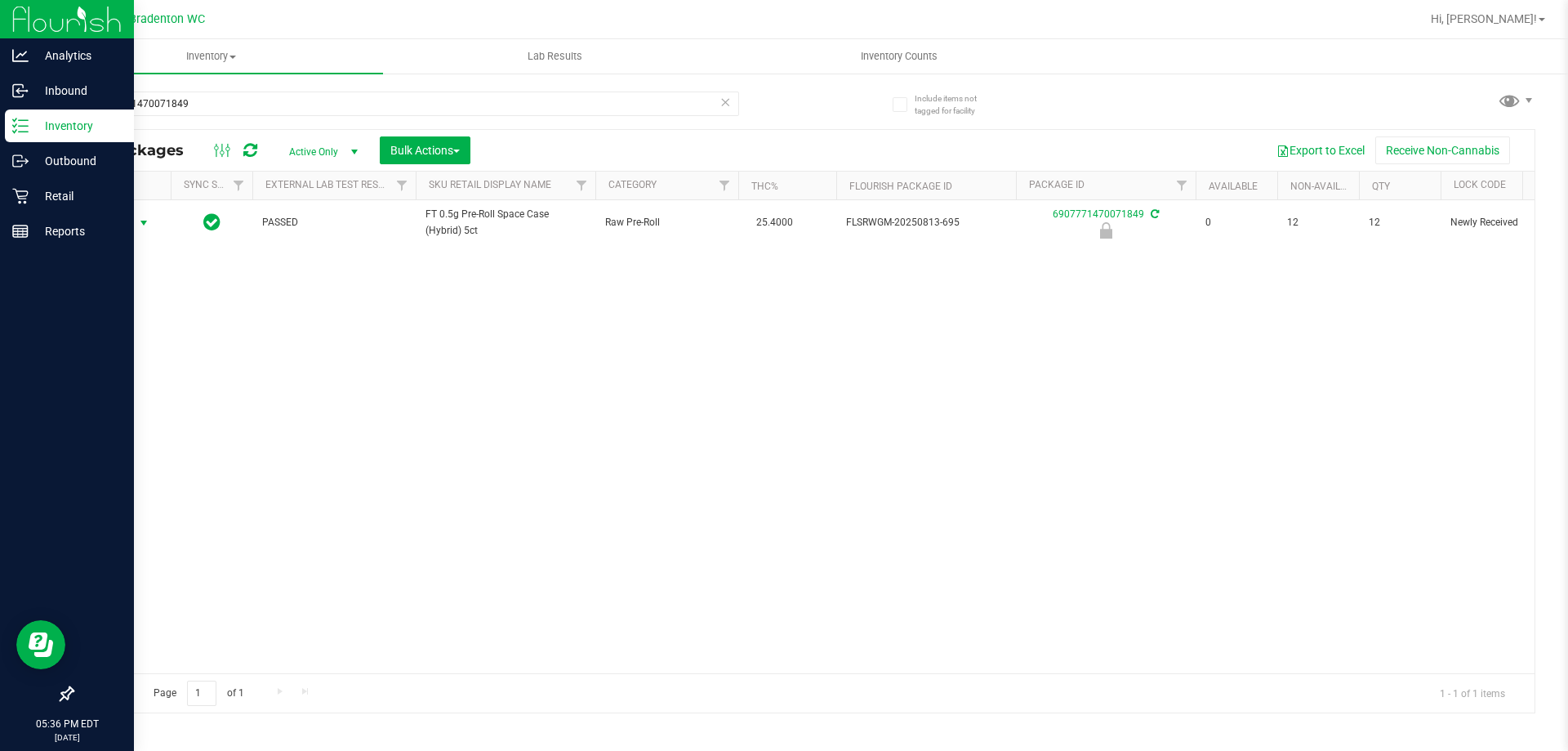
drag, startPoint x: 117, startPoint y: 215, endPoint x: 160, endPoint y: 246, distance: 53.0
click at [118, 215] on span "Action" at bounding box center [111, 223] width 44 height 23
click at [132, 404] on li "Unlock package" at bounding box center [142, 417] width 104 height 25
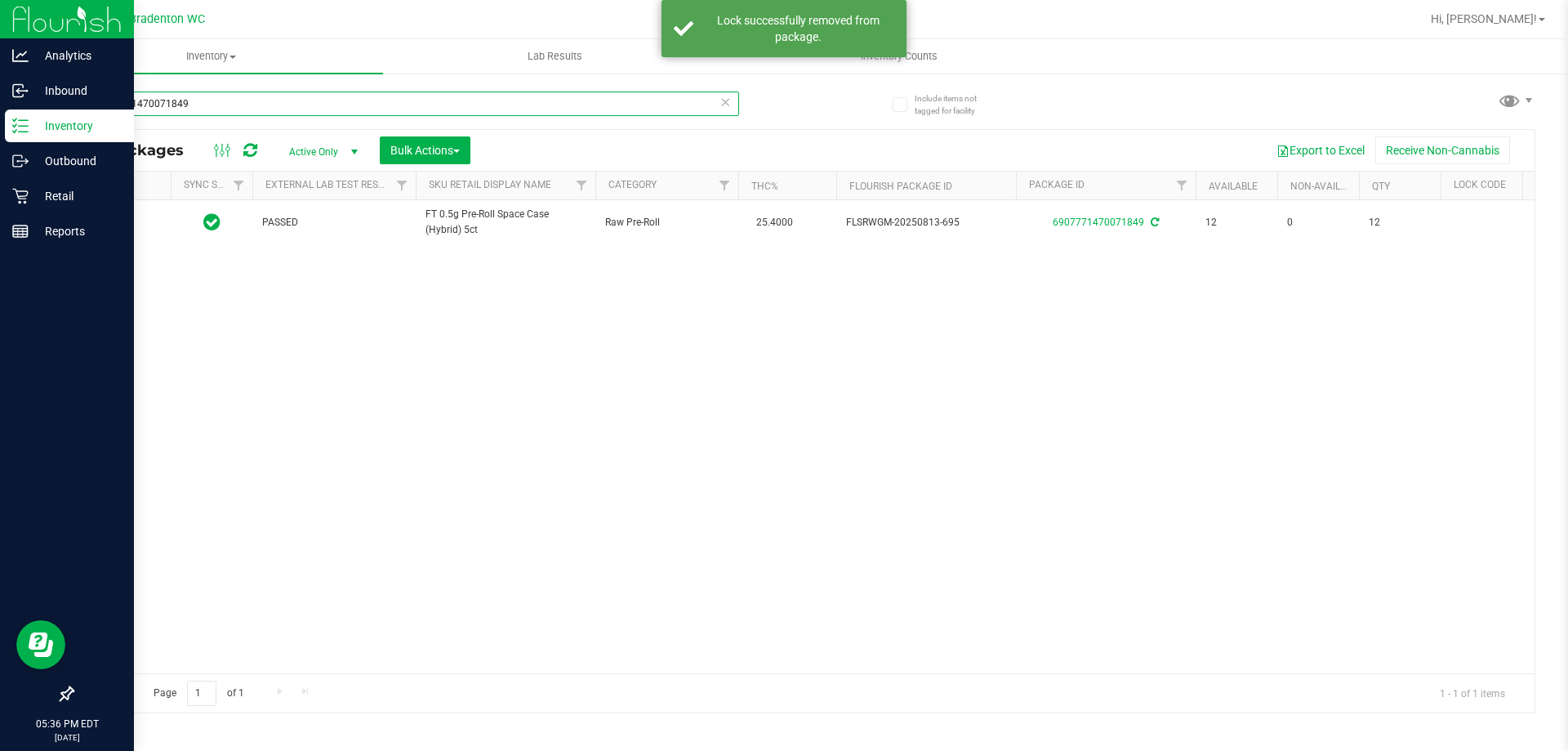
click at [662, 98] on input "6907771470071849" at bounding box center [405, 104] width 667 height 25
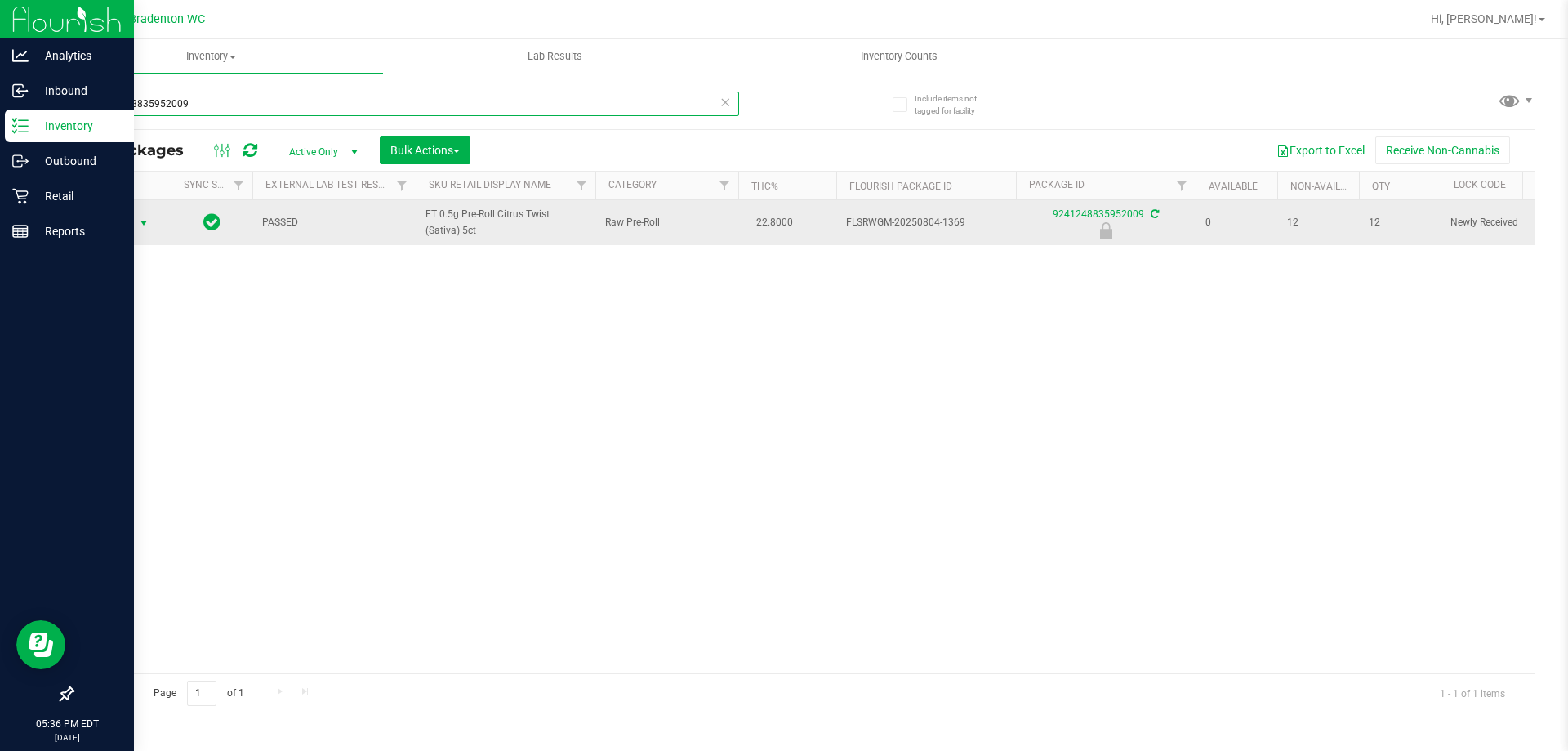
type input "9241248835952009"
click at [120, 220] on span "Action" at bounding box center [111, 223] width 44 height 23
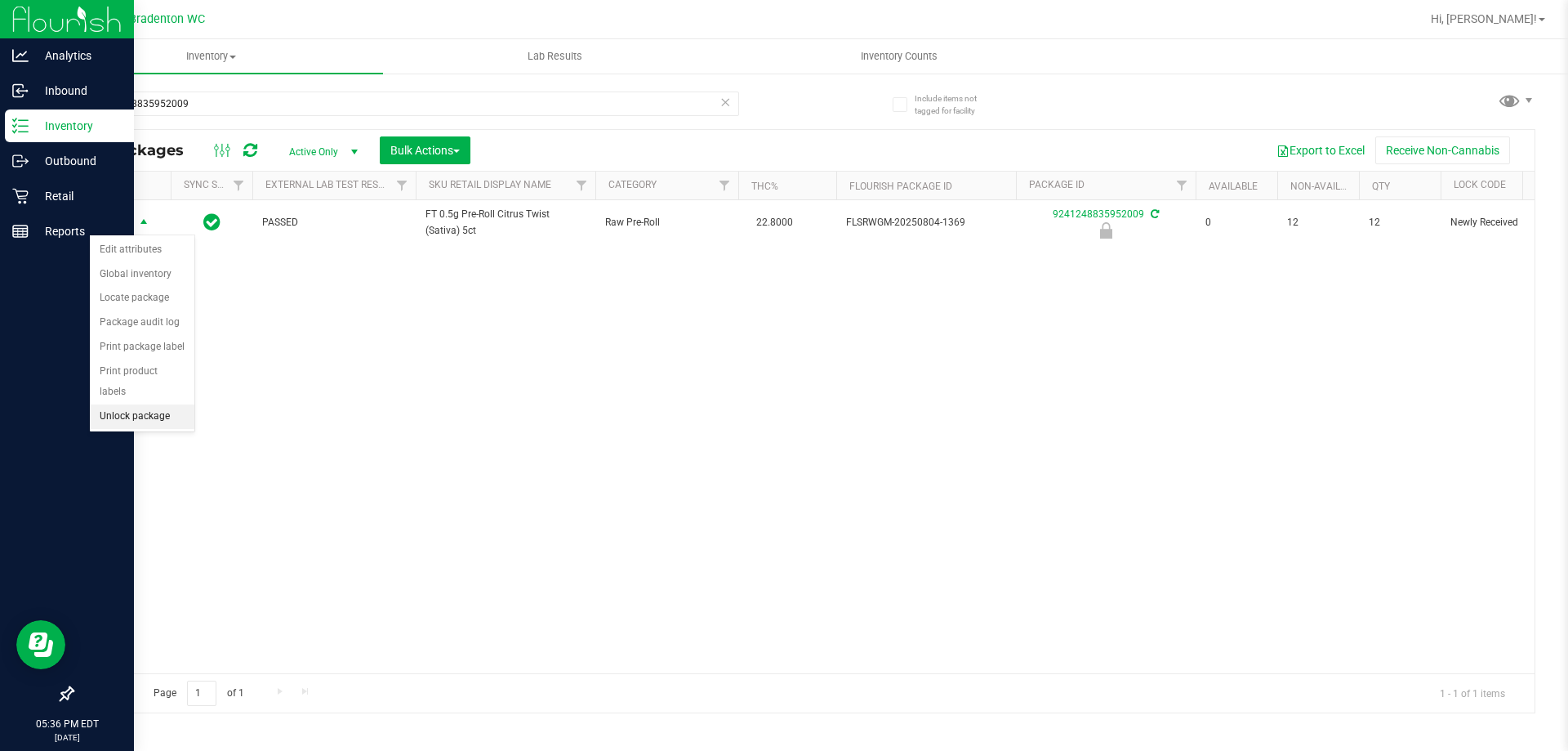
click at [117, 404] on li "Unlock package" at bounding box center [142, 417] width 104 height 25
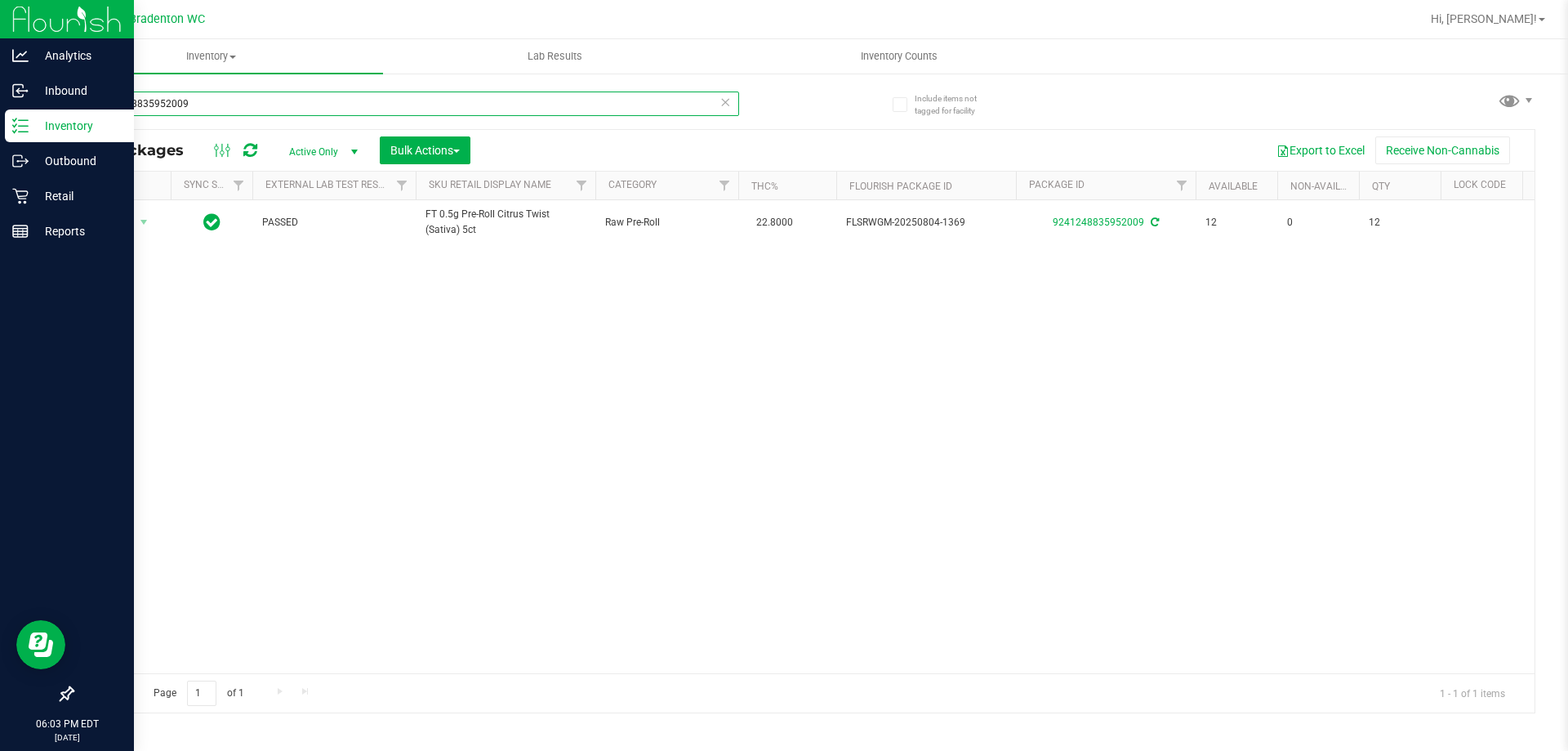
click at [342, 103] on input "9241248835952009" at bounding box center [405, 104] width 667 height 25
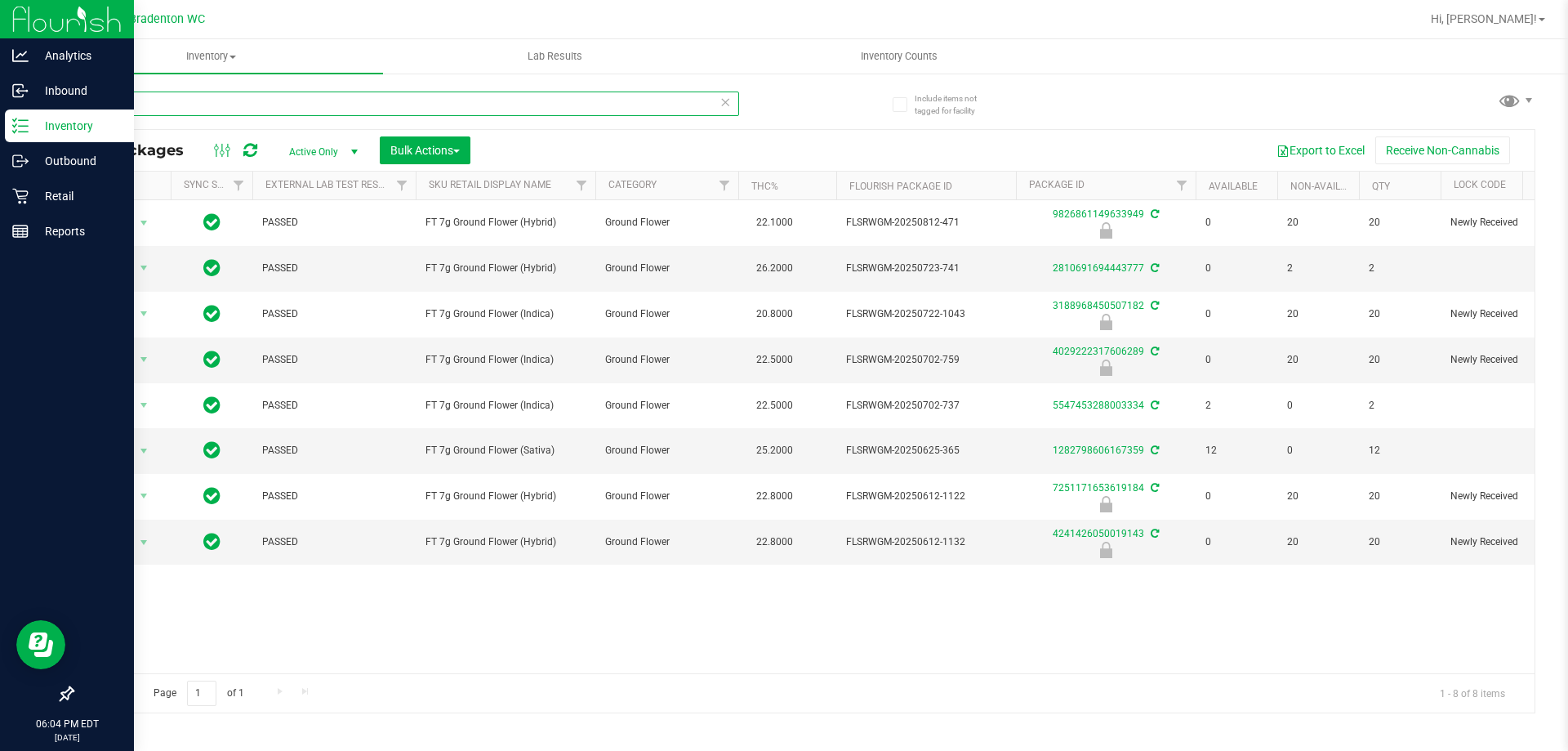
type input "ground"
click at [546, 197] on th "Sku Retail Display Name" at bounding box center [505, 185] width 179 height 29
